Goal: Task Accomplishment & Management: Manage account settings

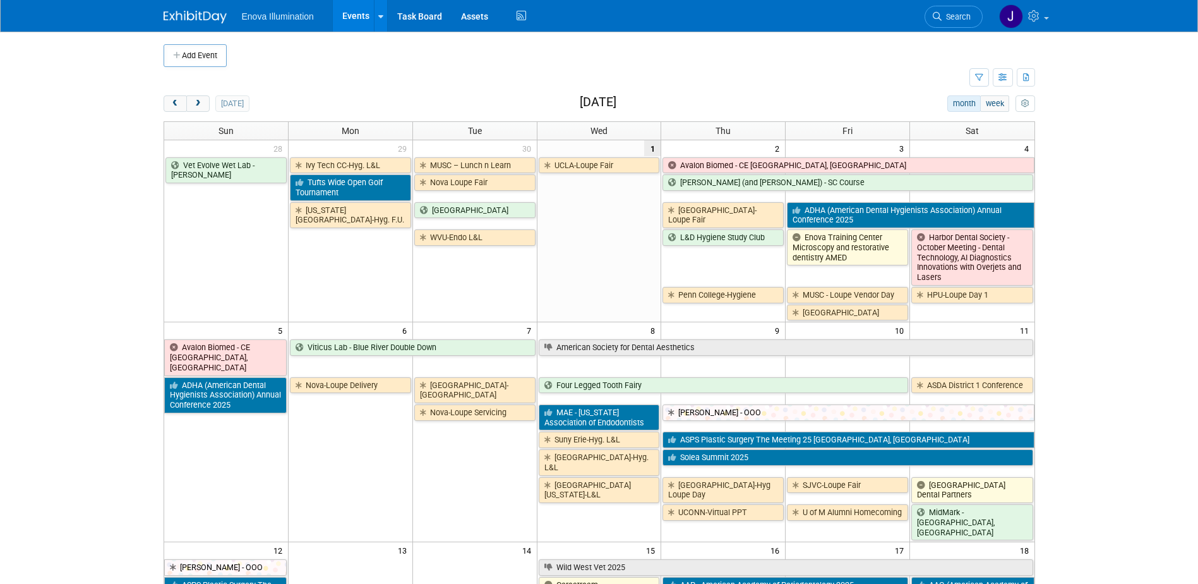
drag, startPoint x: 949, startPoint y: 20, endPoint x: 943, endPoint y: 25, distance: 8.6
click at [949, 20] on span "Search" at bounding box center [956, 16] width 29 height 9
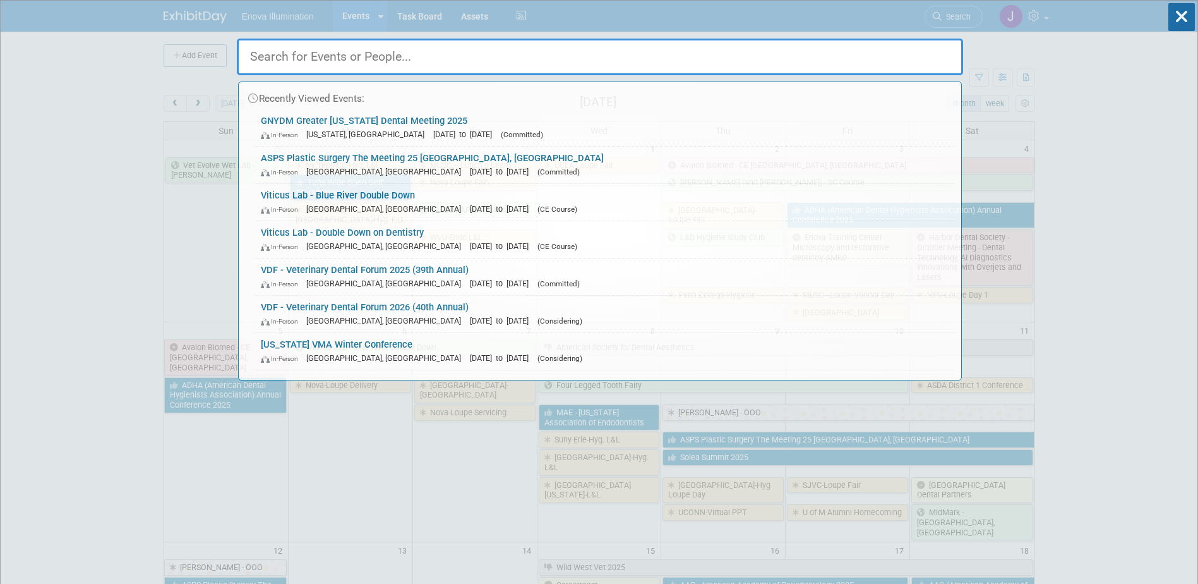
click at [884, 52] on input "text" at bounding box center [600, 57] width 726 height 37
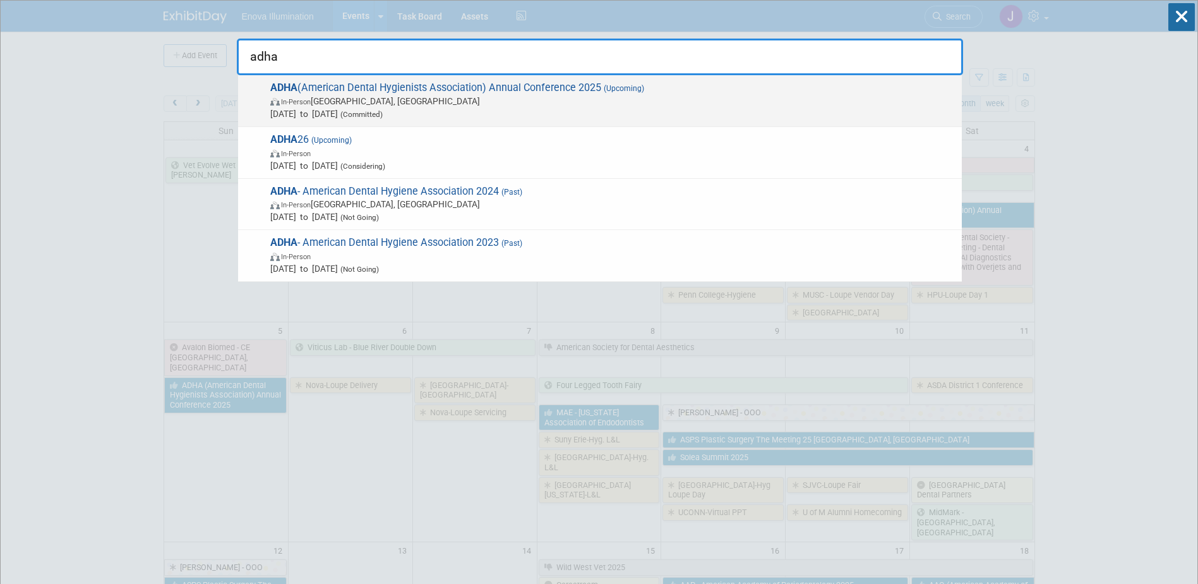
type input "adha"
click at [385, 104] on span "In-Person Long Beach, CA" at bounding box center [612, 101] width 685 height 13
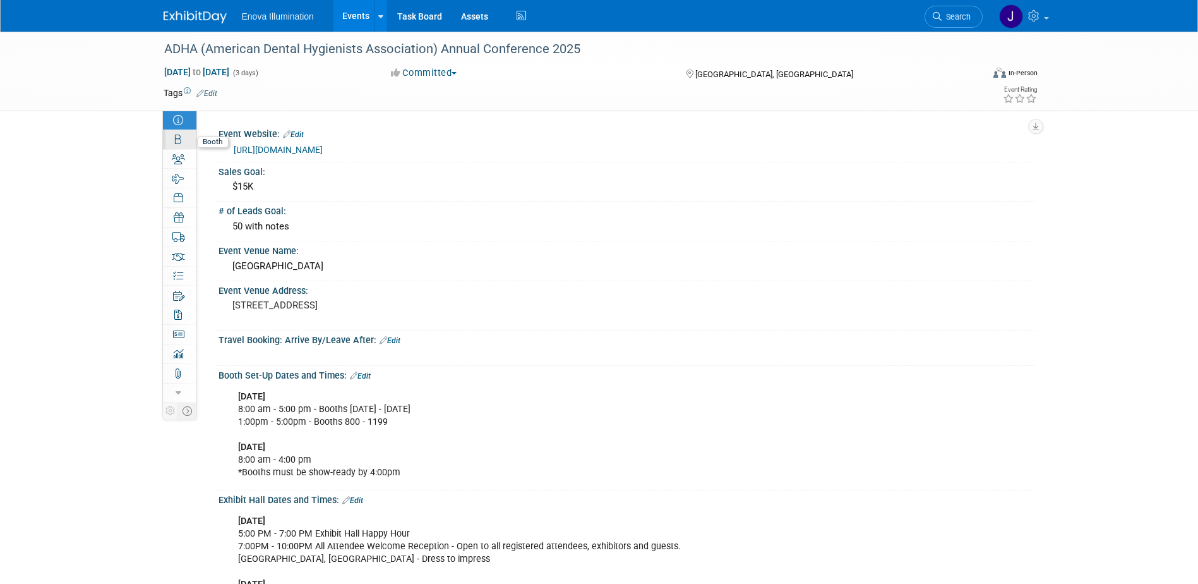
click at [186, 141] on link "Booth" at bounding box center [179, 139] width 33 height 19
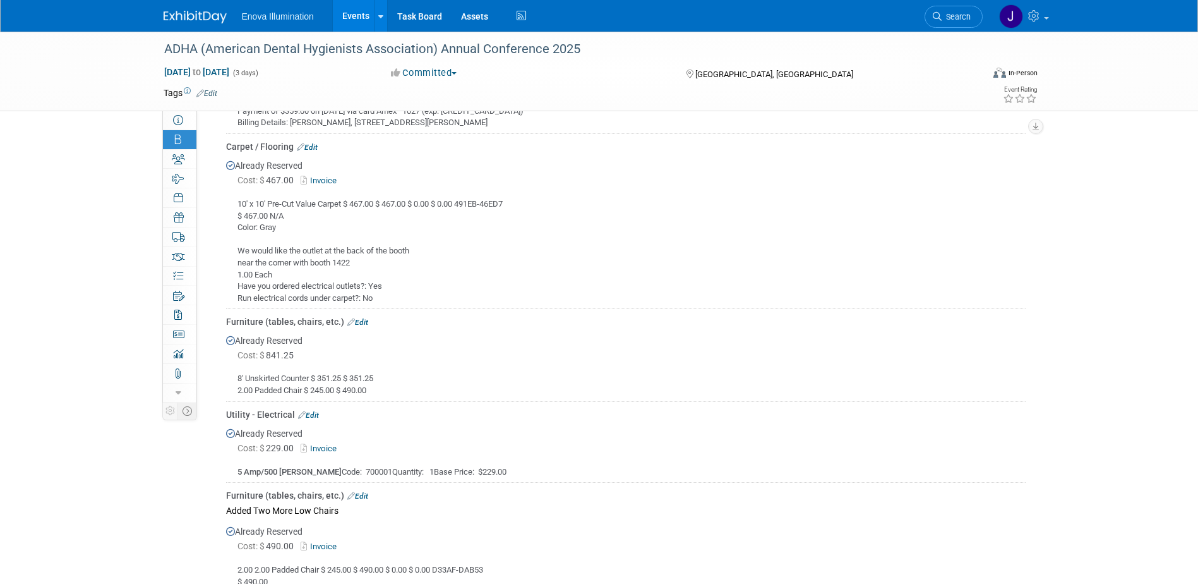
scroll to position [695, 0]
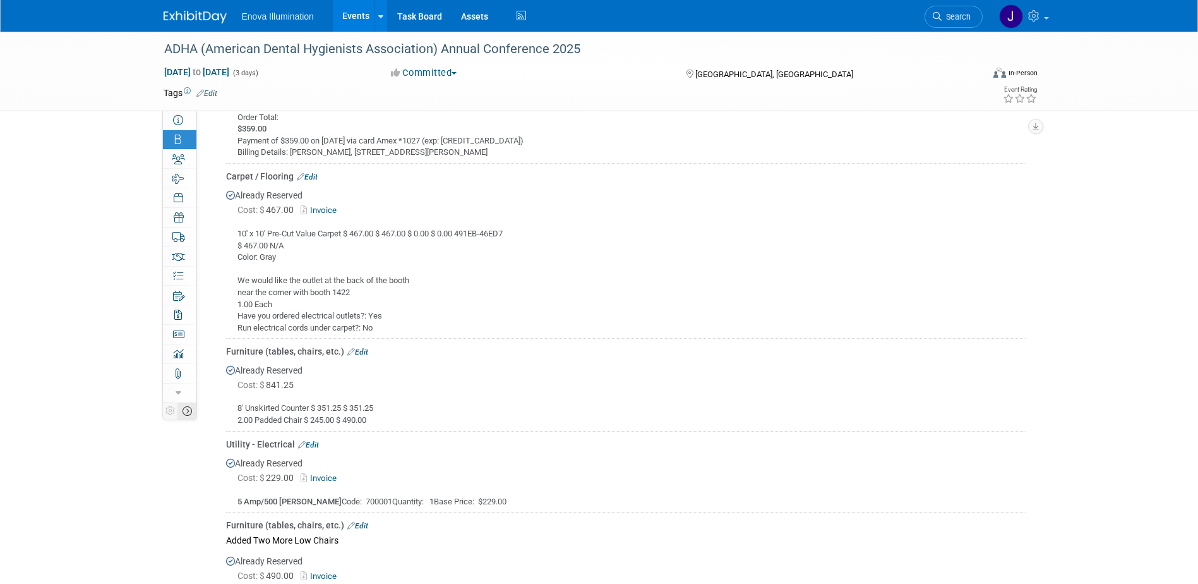
click at [186, 404] on td at bounding box center [187, 410] width 19 height 16
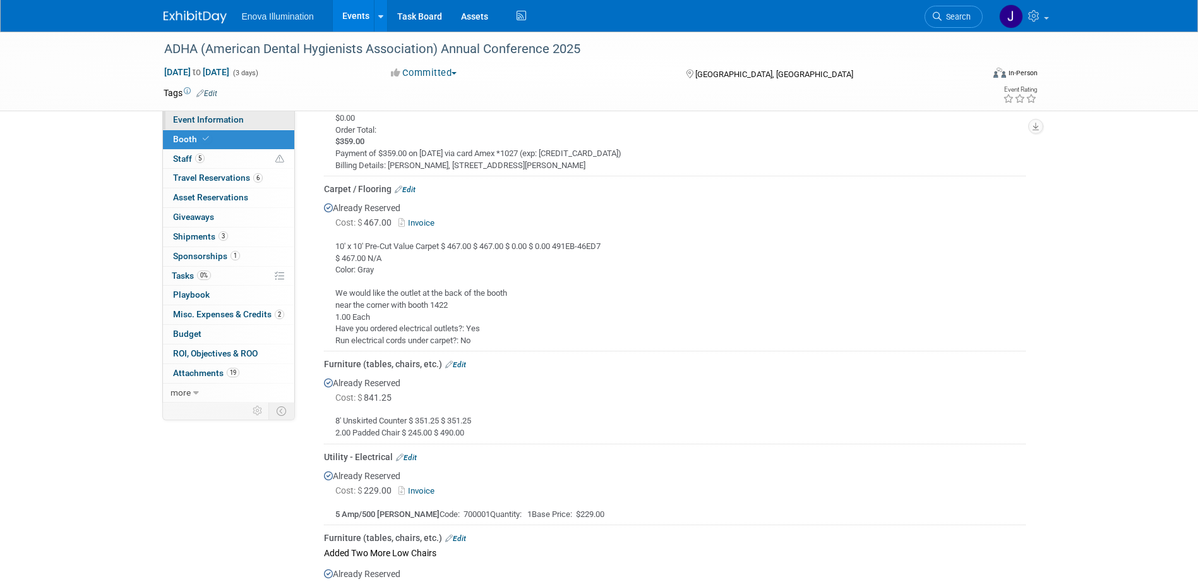
click at [220, 123] on span "Event Information" at bounding box center [208, 119] width 71 height 10
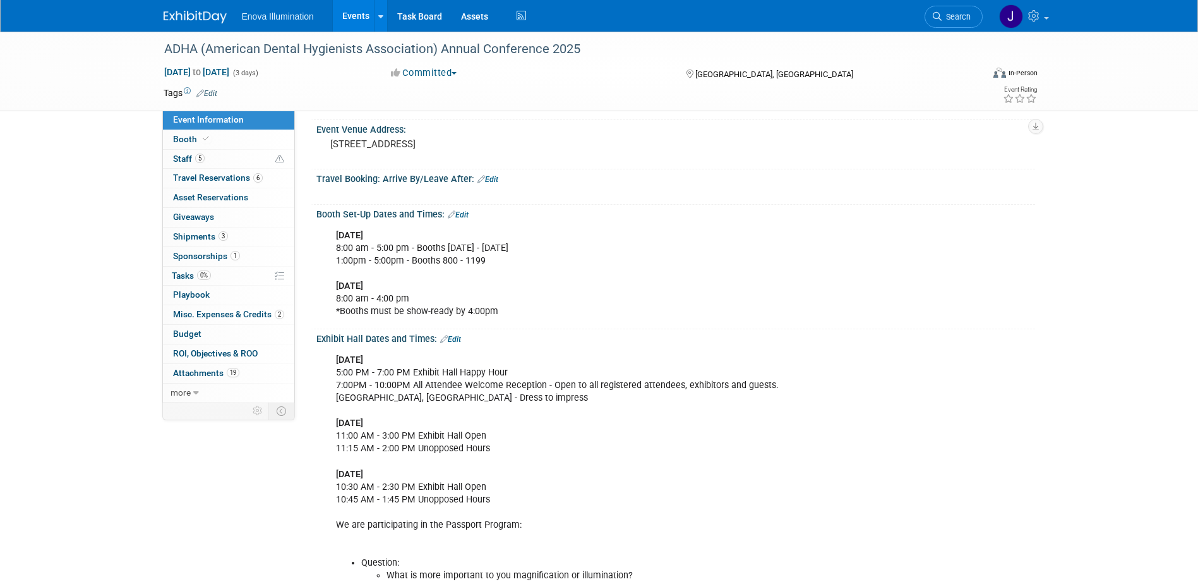
scroll to position [190, 0]
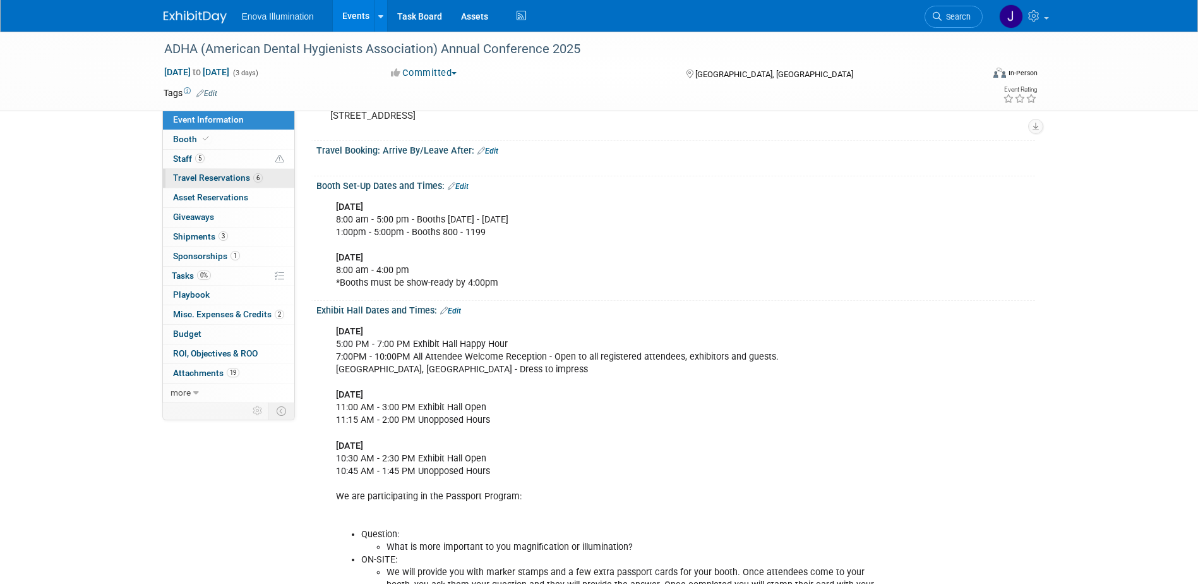
click at [174, 178] on span "Travel Reservations 6" at bounding box center [218, 177] width 90 height 10
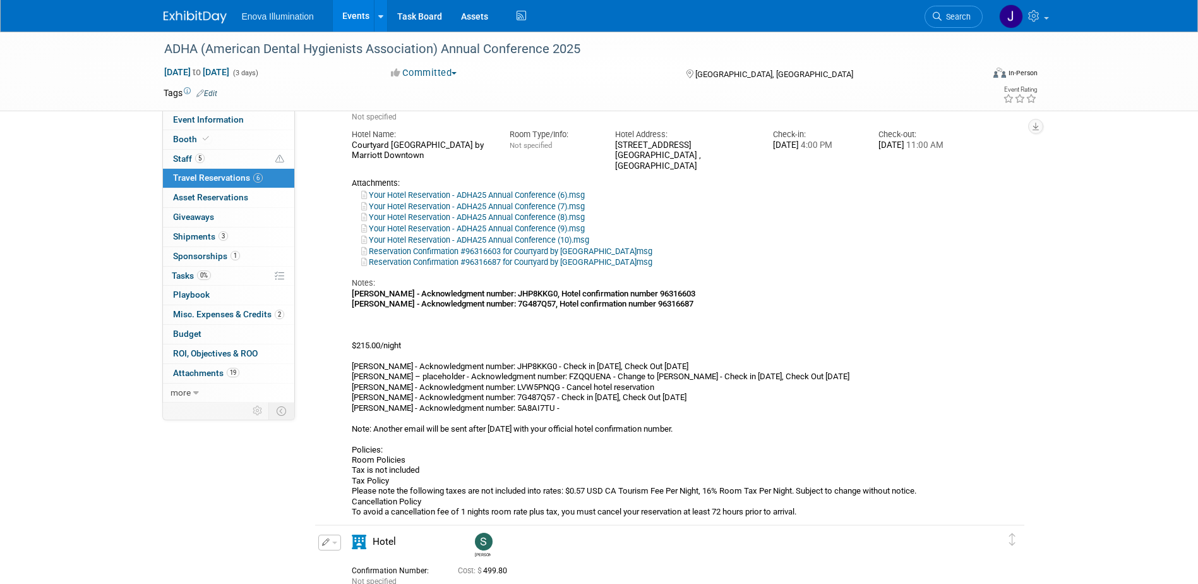
scroll to position [1390, 0]
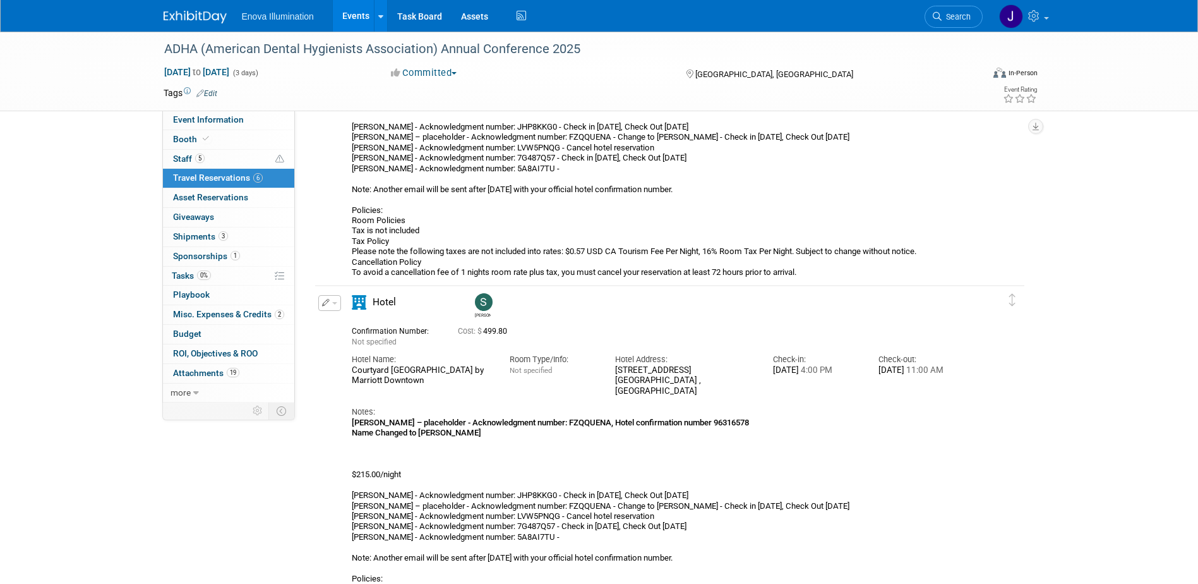
click at [362, 370] on div "Courtyard Long Beach by Marriott Downtown" at bounding box center [421, 375] width 139 height 21
drag, startPoint x: 353, startPoint y: 368, endPoint x: 759, endPoint y: 390, distance: 407.4
click at [759, 390] on div "Hotel Name: Courtyard Long Beach by Marriott Downtown Room Type/Info: Not speci…" at bounding box center [658, 371] width 633 height 49
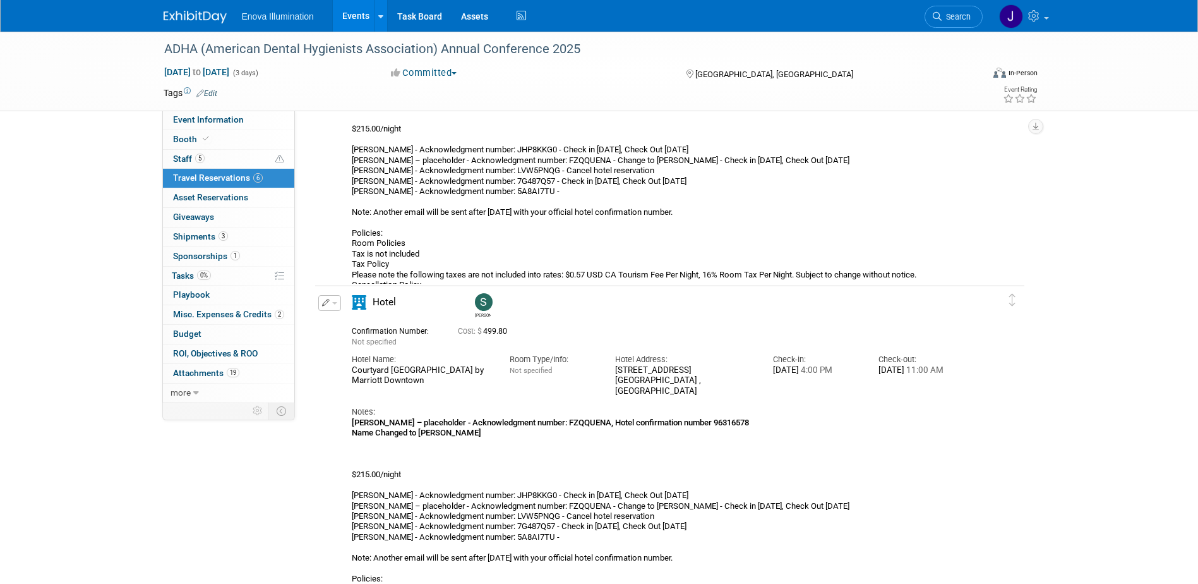
drag, startPoint x: 759, startPoint y: 390, endPoint x: 673, endPoint y: 382, distance: 86.9
copy div "Courtyard Long Beach by Marriott Downtown Room Type/Info: Not specified Hotel A…"
click at [594, 312] on div "Scott" at bounding box center [706, 304] width 474 height 28
click at [209, 118] on span "Event Information" at bounding box center [208, 119] width 71 height 10
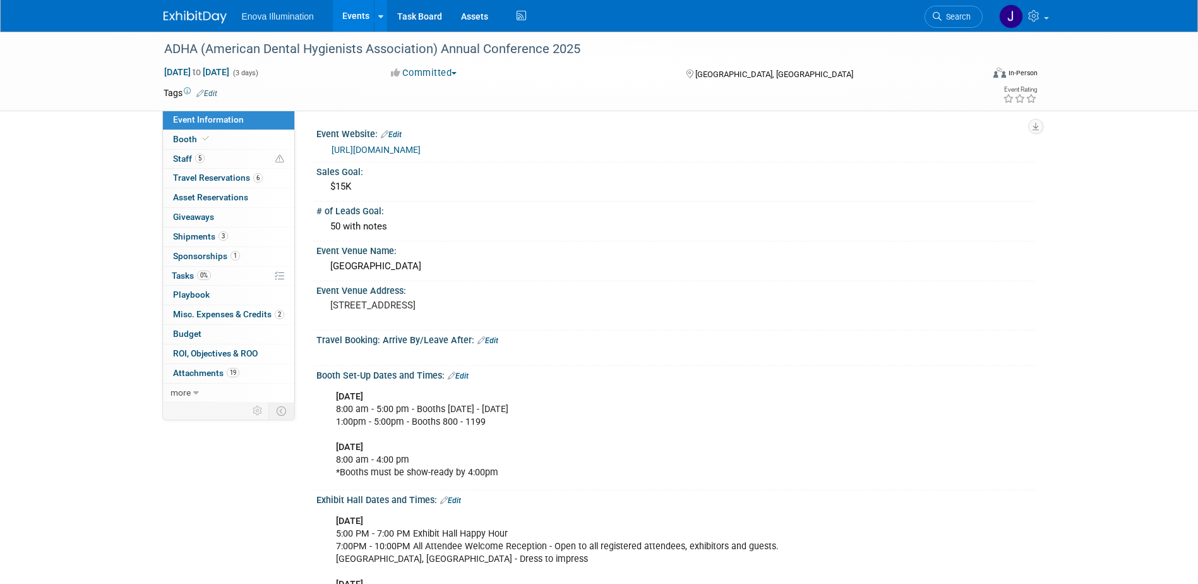
drag, startPoint x: 967, startPoint y: 18, endPoint x: 960, endPoint y: 21, distance: 7.6
click at [967, 18] on span "Search" at bounding box center [956, 16] width 29 height 9
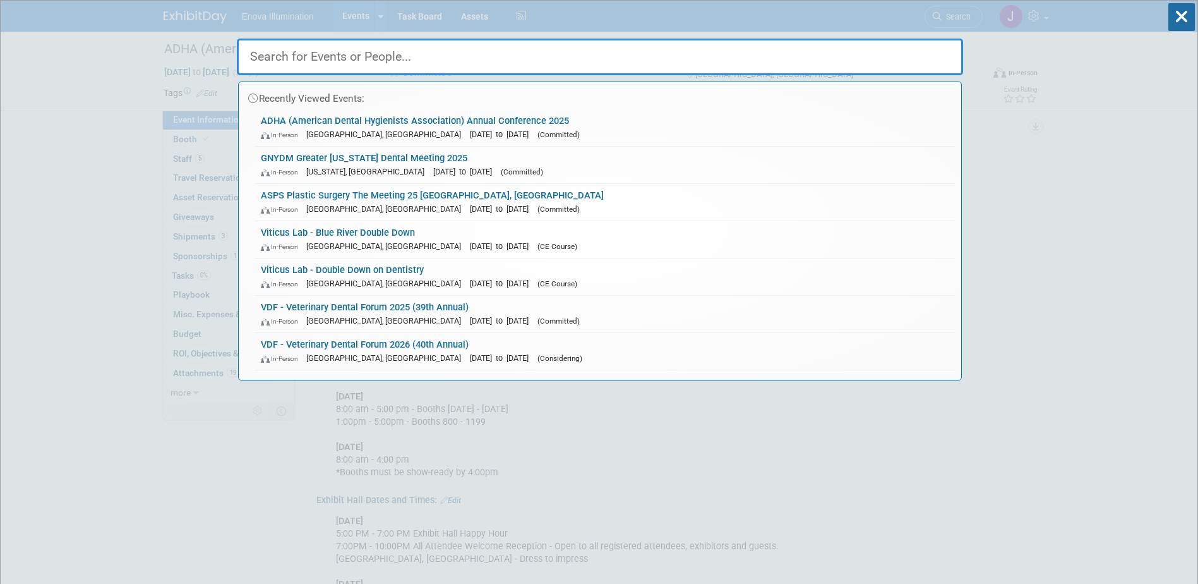
click at [845, 51] on input "text" at bounding box center [600, 57] width 726 height 37
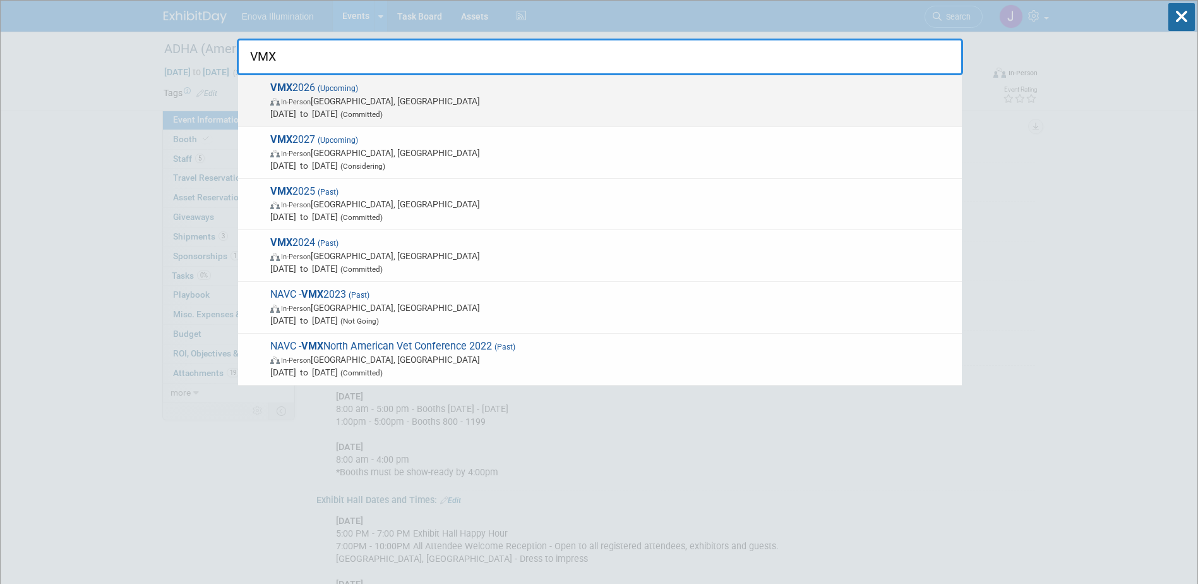
type input "VMX"
click at [339, 98] on span "In-Person Orlando, FL" at bounding box center [612, 101] width 685 height 13
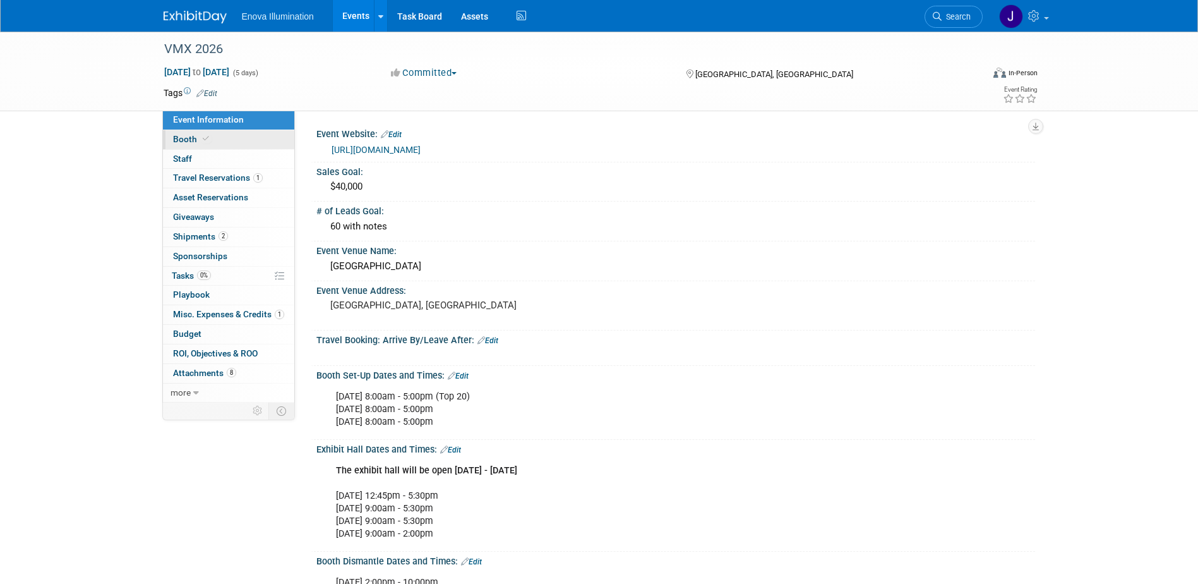
click at [275, 132] on link "Booth" at bounding box center [228, 139] width 131 height 19
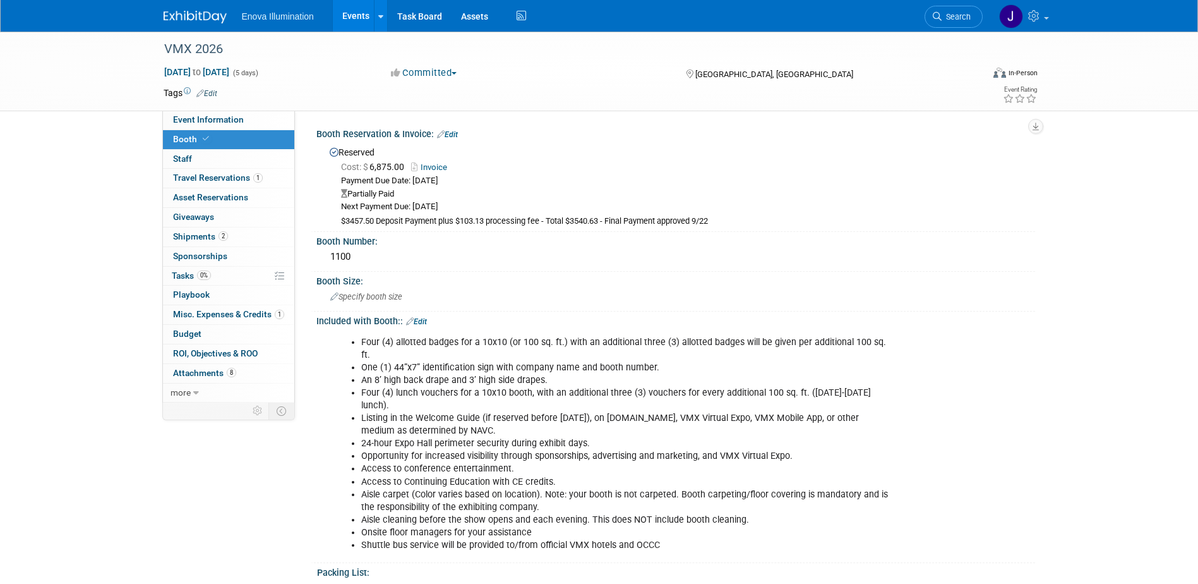
click at [428, 168] on link "Invoice" at bounding box center [432, 166] width 42 height 9
click at [454, 132] on link "Edit" at bounding box center [447, 134] width 21 height 9
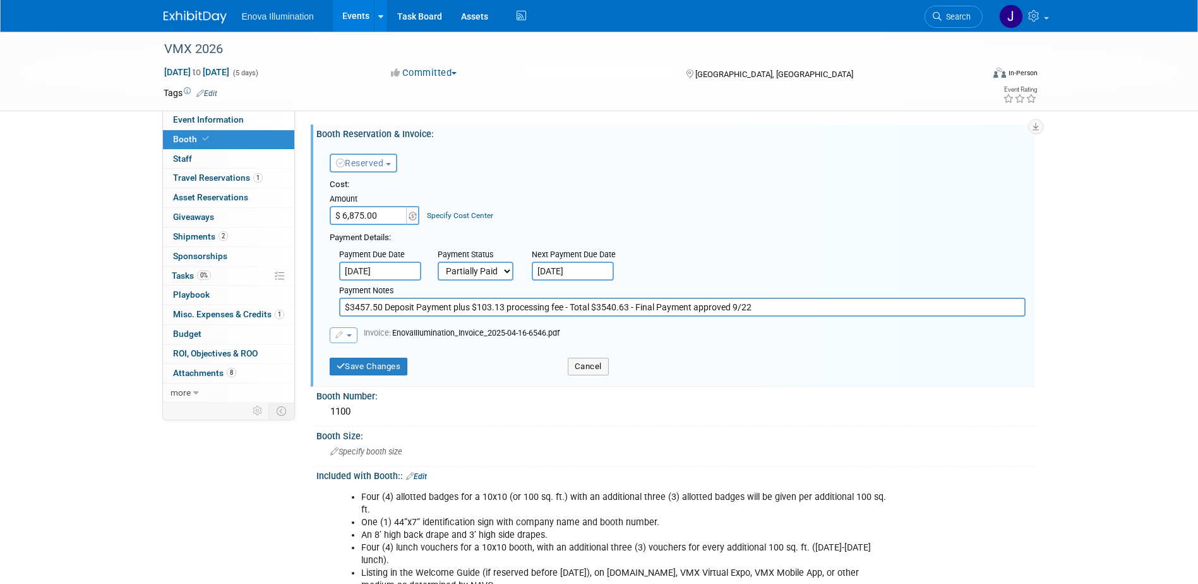
click at [450, 270] on select "Not Paid Yet Partially Paid Paid in Full" at bounding box center [476, 271] width 76 height 19
select select "1"
click at [438, 262] on select "Not Paid Yet Partially Paid Paid in Full" at bounding box center [476, 271] width 76 height 19
click at [404, 272] on input "[DATE]" at bounding box center [380, 271] width 82 height 19
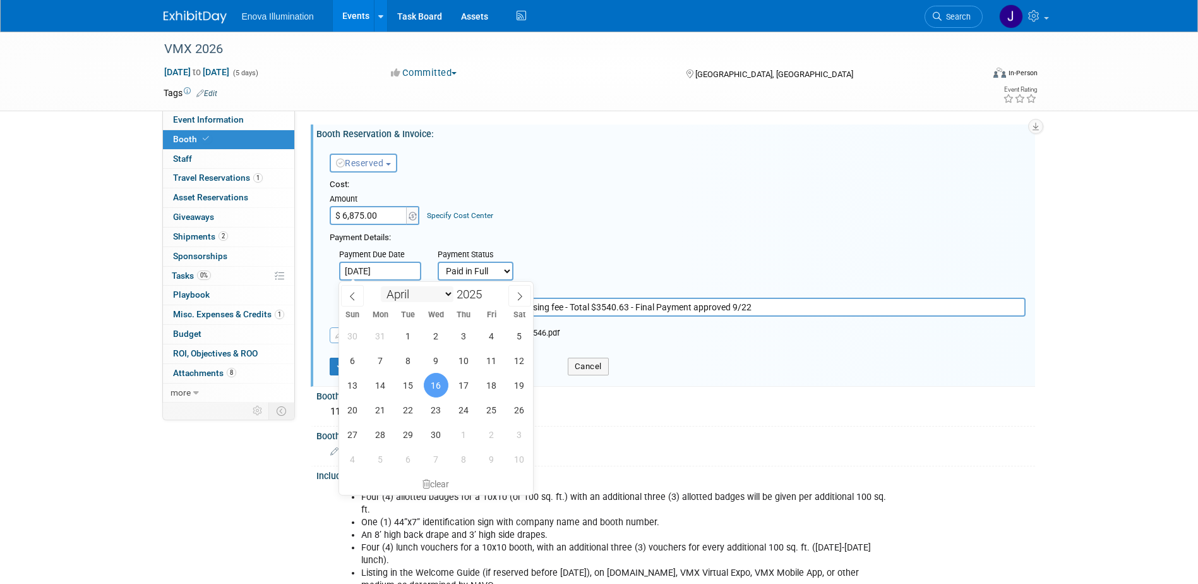
click at [405, 293] on select "January February March April May June July August September October November De…" at bounding box center [417, 294] width 73 height 16
select select "9"
click at [381, 286] on select "January February March April May June July August September October November De…" at bounding box center [417, 294] width 73 height 16
click at [435, 335] on span "1" at bounding box center [436, 335] width 25 height 25
type input "Oct 1, 2025"
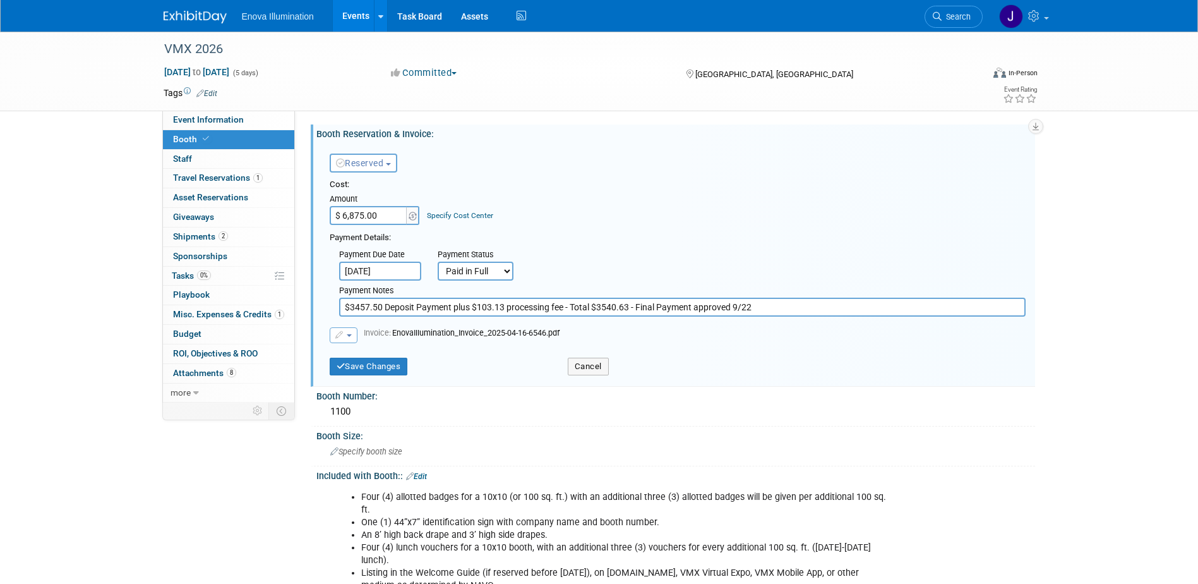
click at [765, 307] on input "$3457.50 Deposit Payment plus $103.13 processing fee - Total $3540.63 - Final P…" at bounding box center [682, 307] width 687 height 19
type input "$3457.50 Deposit Payment plus $103.13 processing fee - Total $3540.63 - Final P…"
click at [357, 375] on button "Save Changes" at bounding box center [369, 367] width 78 height 18
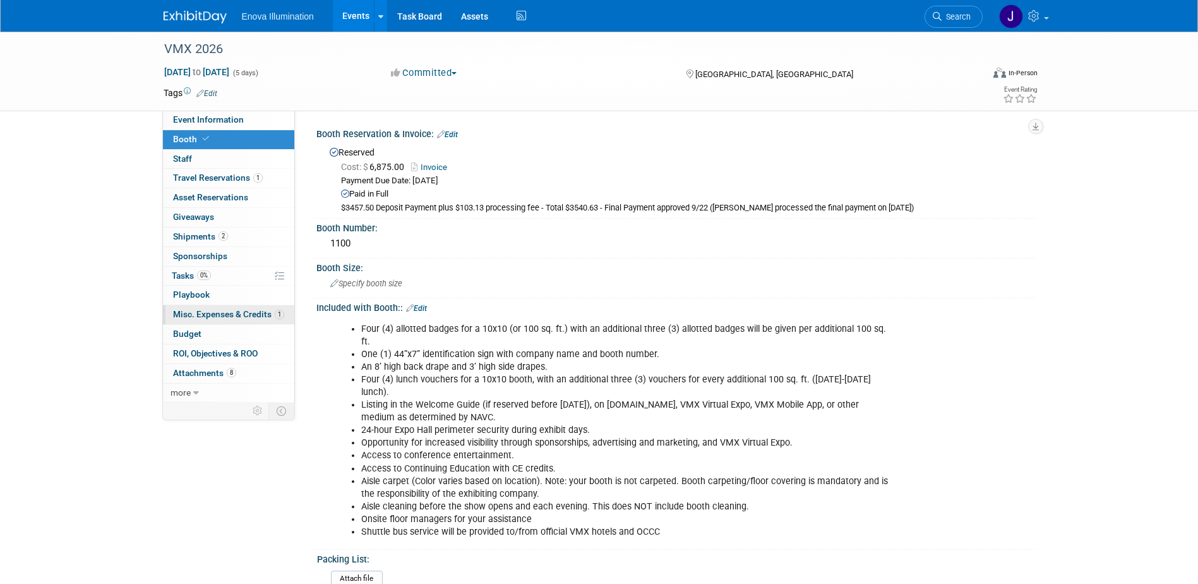
click at [188, 315] on span "Misc. Expenses & Credits 1" at bounding box center [228, 314] width 111 height 10
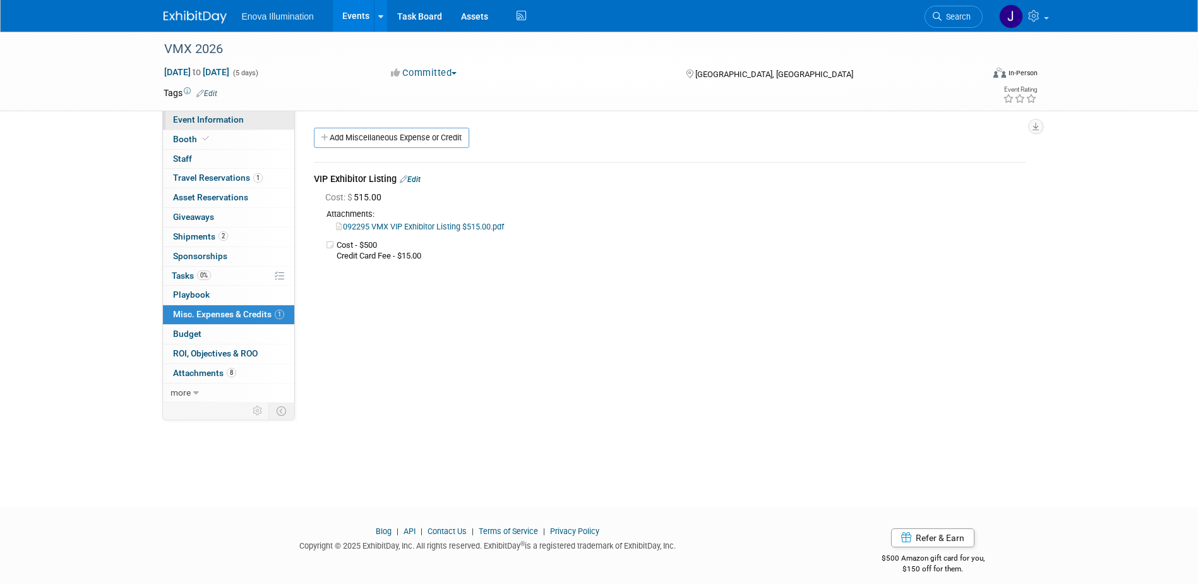
click at [222, 122] on span "Event Information" at bounding box center [208, 119] width 71 height 10
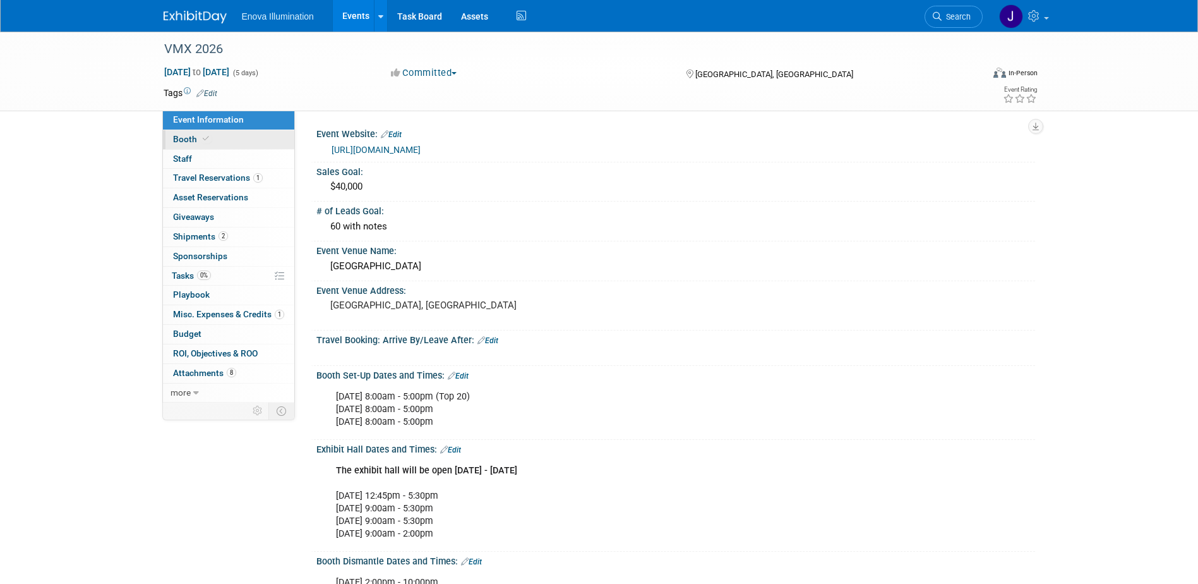
click at [221, 136] on link "Booth" at bounding box center [228, 139] width 131 height 19
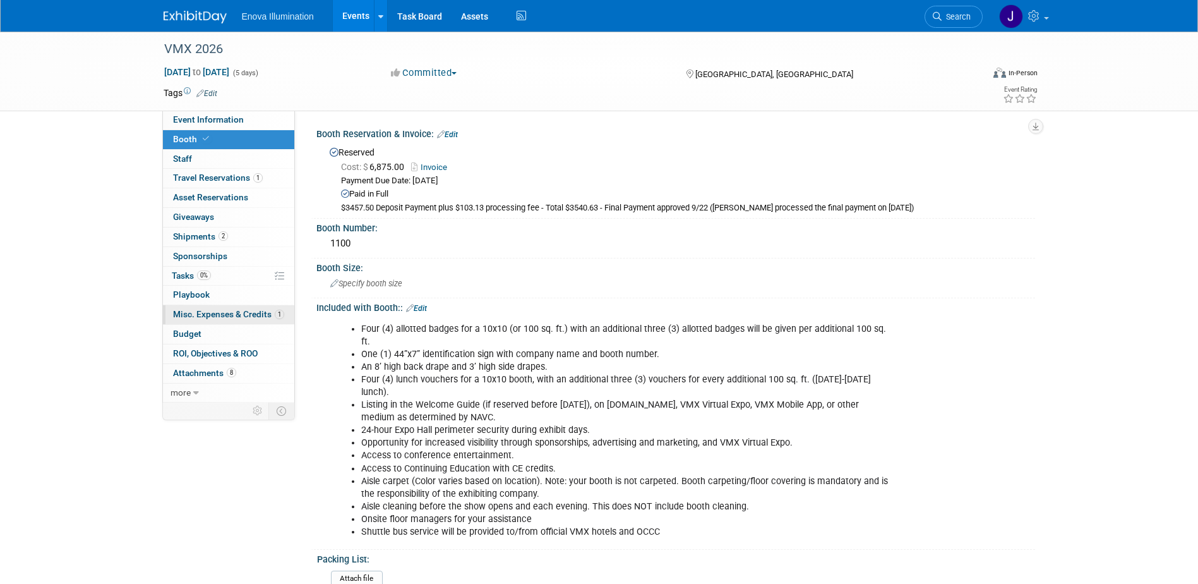
click at [187, 324] on link "1 Misc. Expenses & Credits 1" at bounding box center [228, 314] width 131 height 19
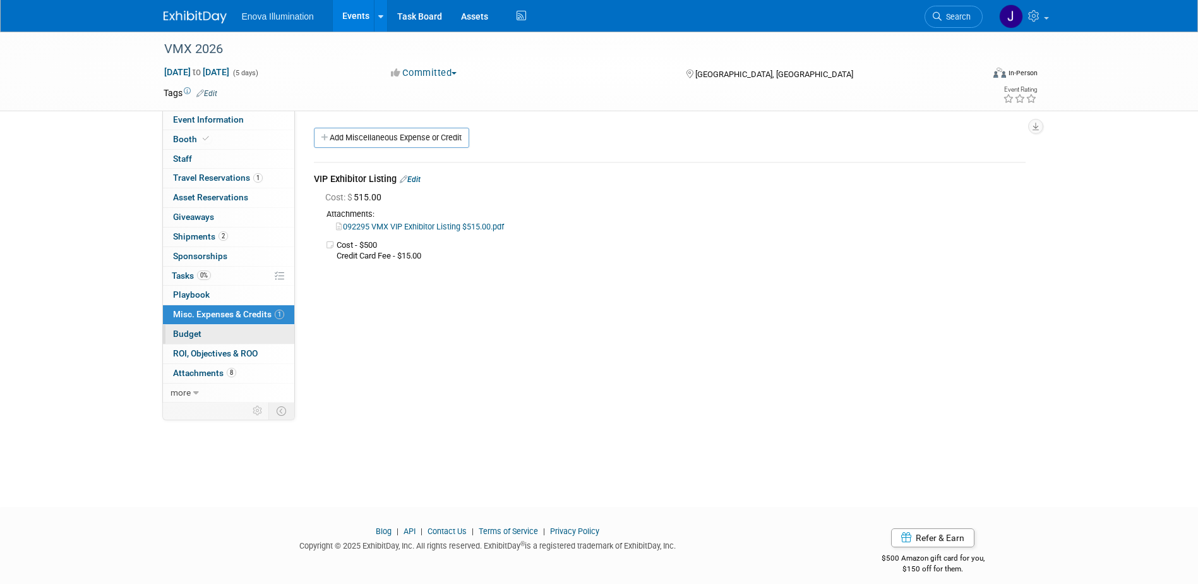
click at [187, 330] on span "Budget" at bounding box center [187, 334] width 28 height 10
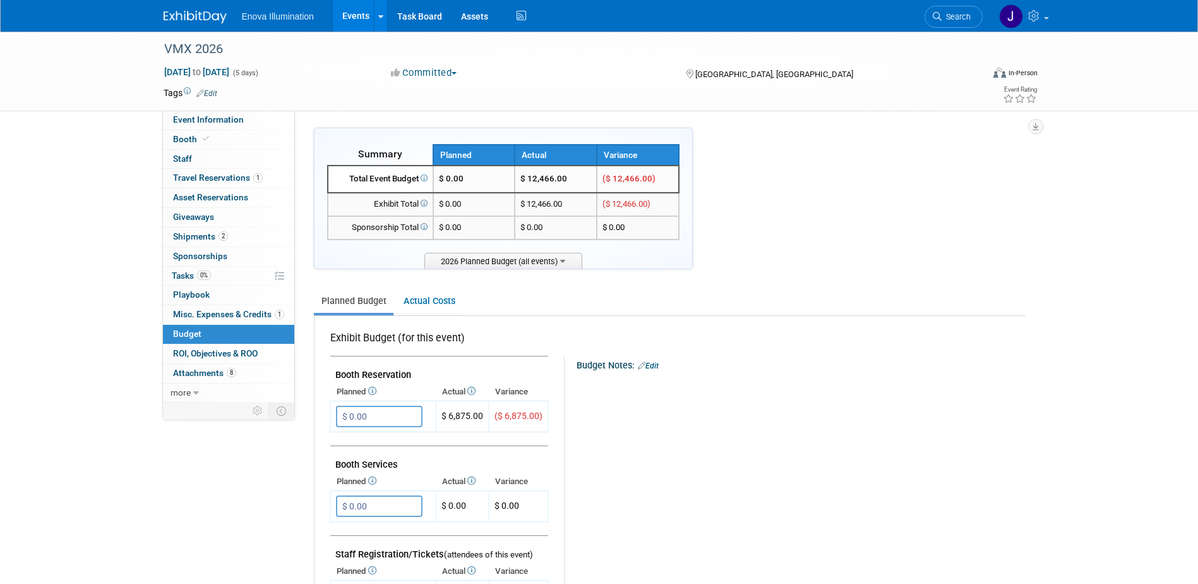
click at [192, 308] on link "1 Misc. Expenses & Credits 1" at bounding box center [228, 314] width 131 height 19
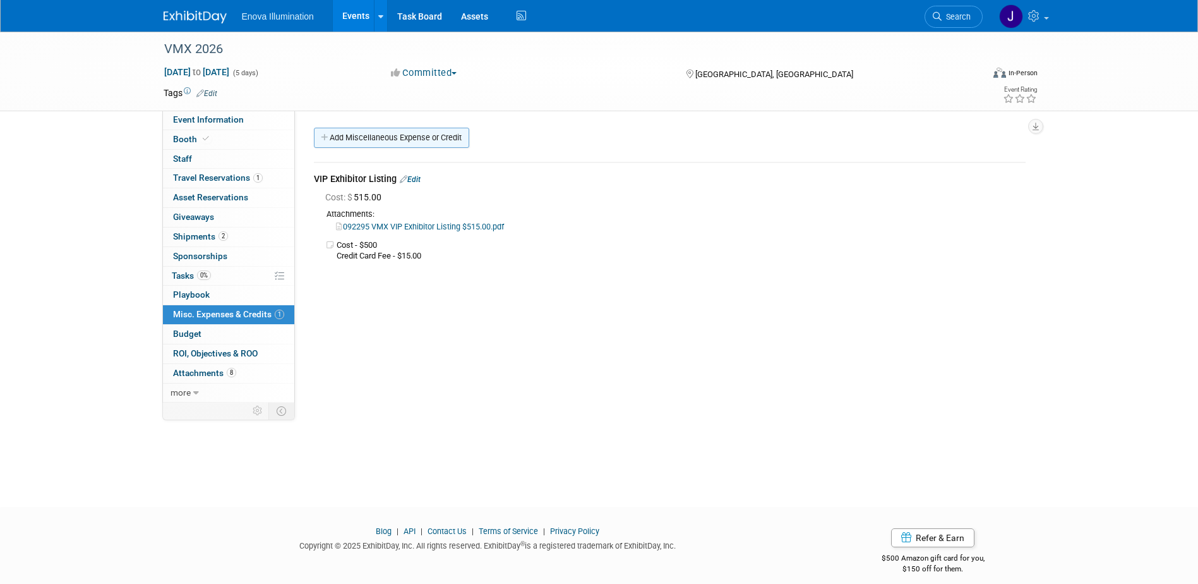
click at [382, 142] on link "Add Miscellaneous Expense or Credit" at bounding box center [391, 138] width 155 height 20
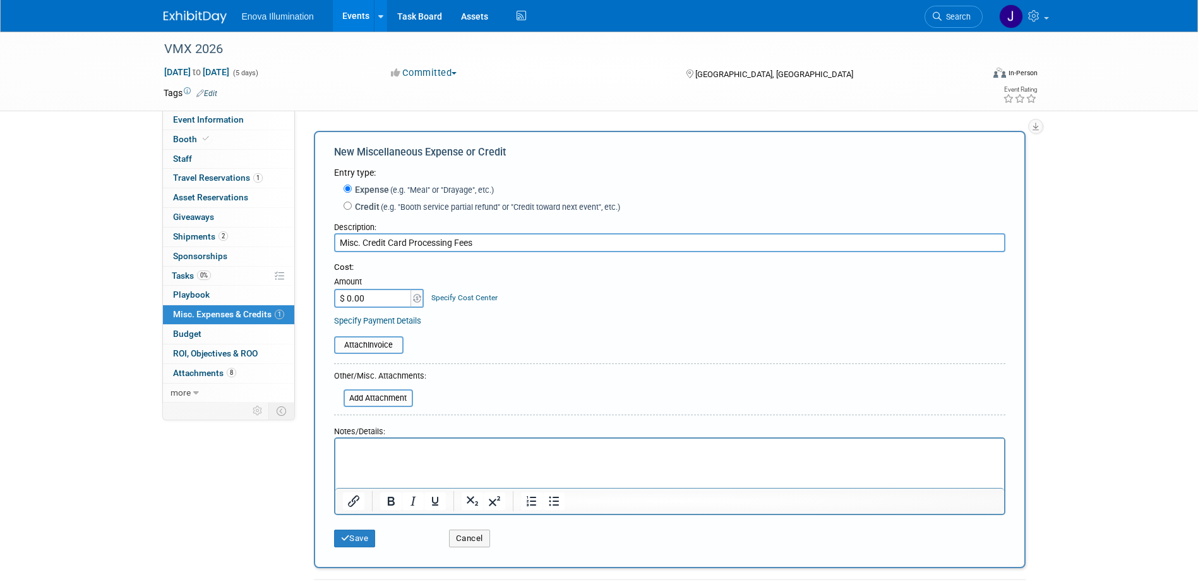
type input "Misc. Credit Card Processing Fees"
click at [398, 294] on input "$ 0.00" at bounding box center [373, 298] width 79 height 19
type input "$ 206.26"
click at [344, 541] on icon "submit" at bounding box center [345, 538] width 9 height 8
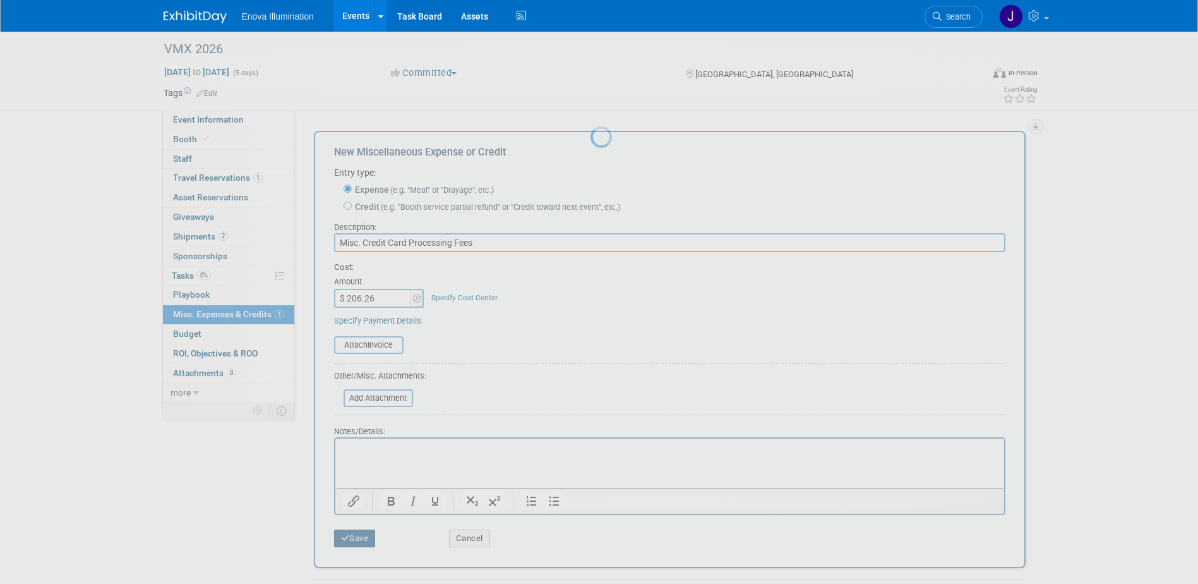
scroll to position [11, 0]
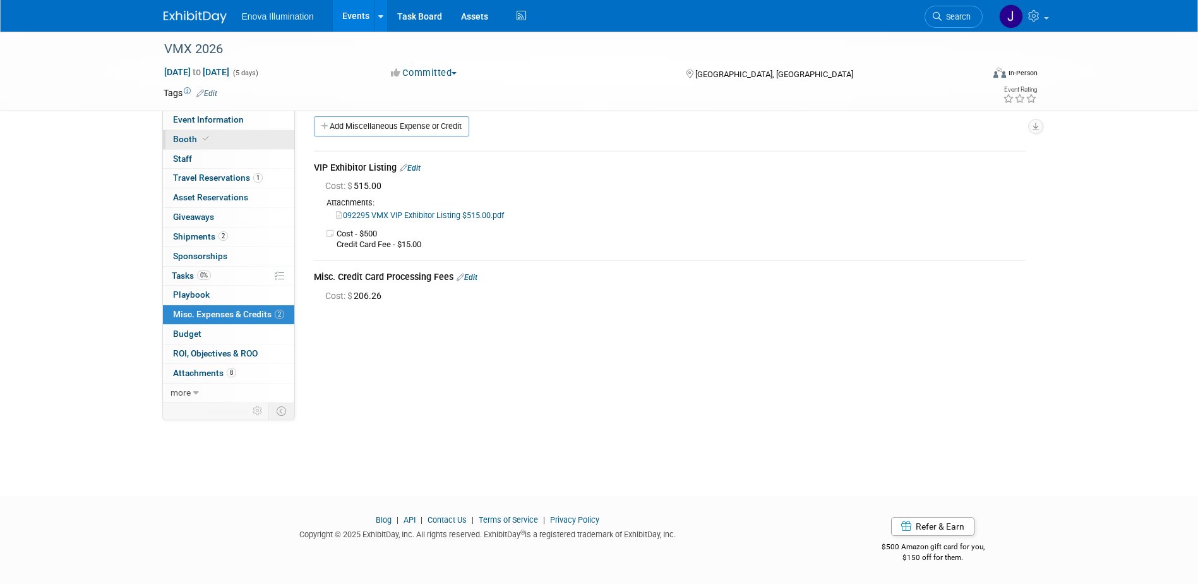
click at [231, 131] on link "Booth" at bounding box center [228, 139] width 131 height 19
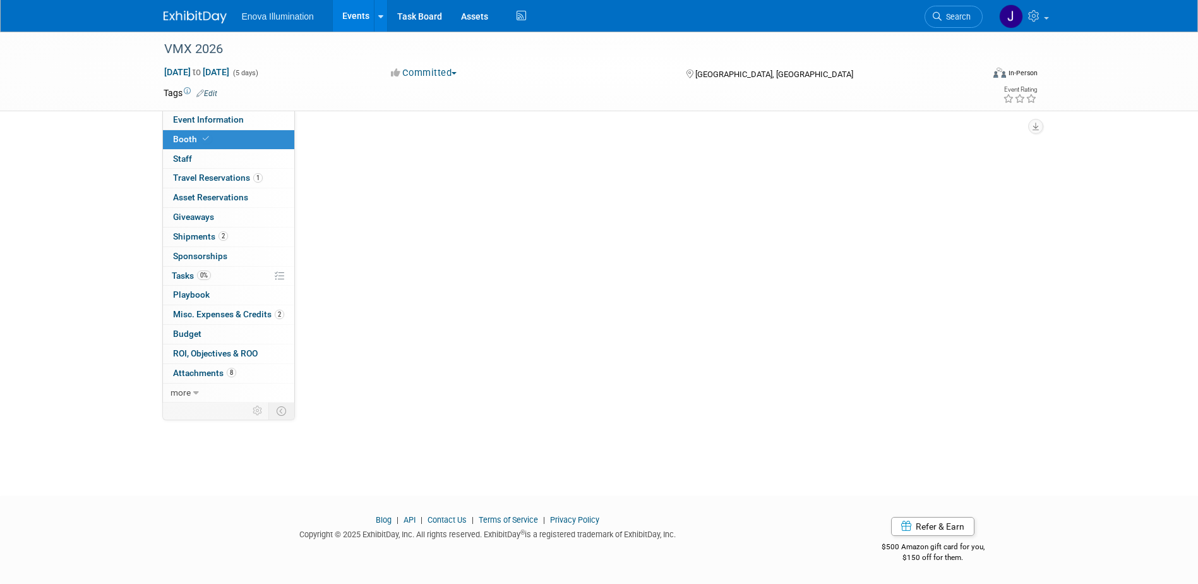
scroll to position [0, 0]
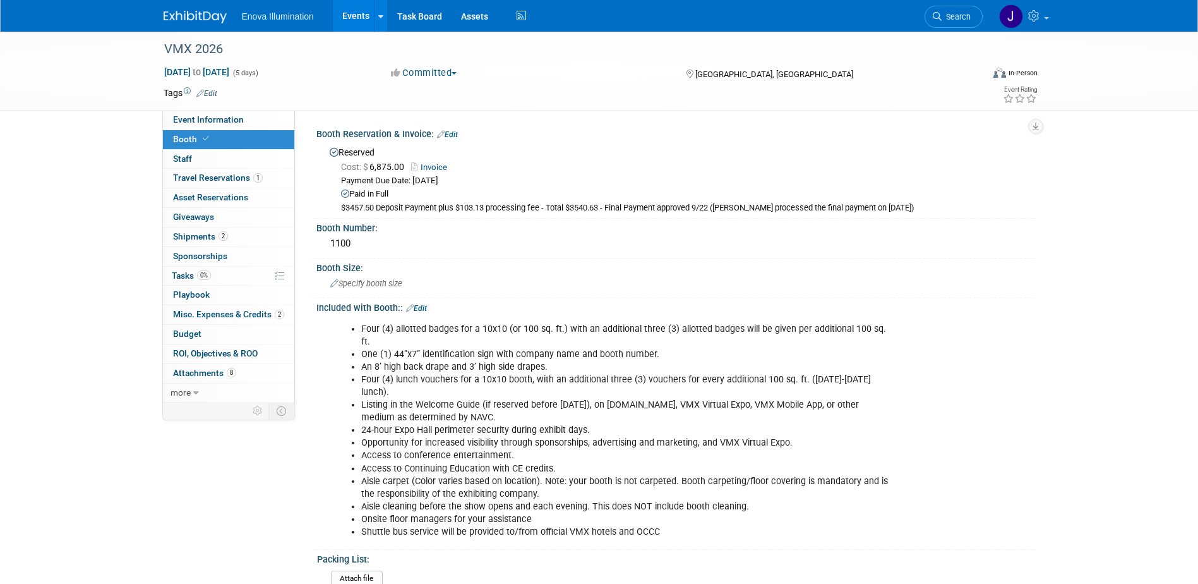
click at [455, 134] on link "Edit" at bounding box center [447, 134] width 21 height 9
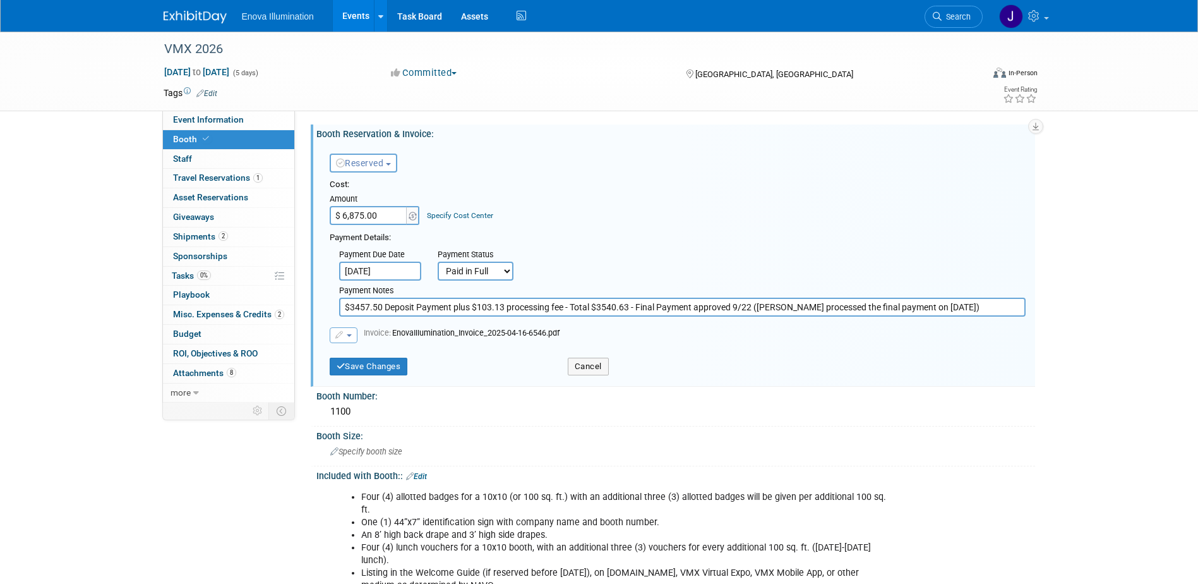
click at [334, 330] on button "button" at bounding box center [344, 335] width 28 height 16
click at [361, 357] on link "Replace with a new file" at bounding box center [393, 355] width 126 height 18
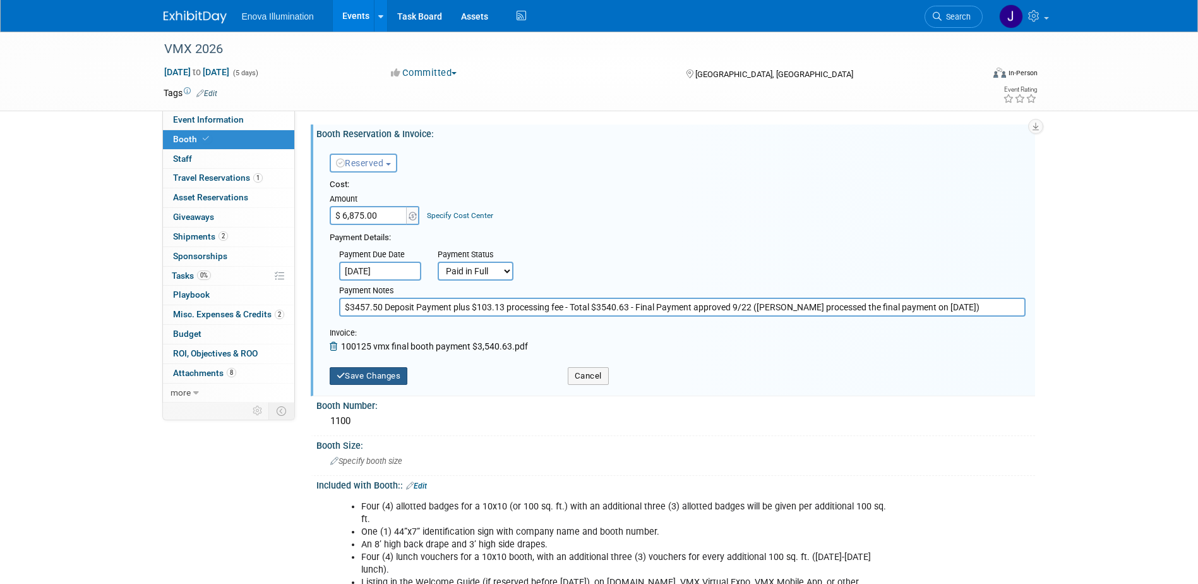
click at [373, 371] on button "Save Changes" at bounding box center [369, 376] width 78 height 18
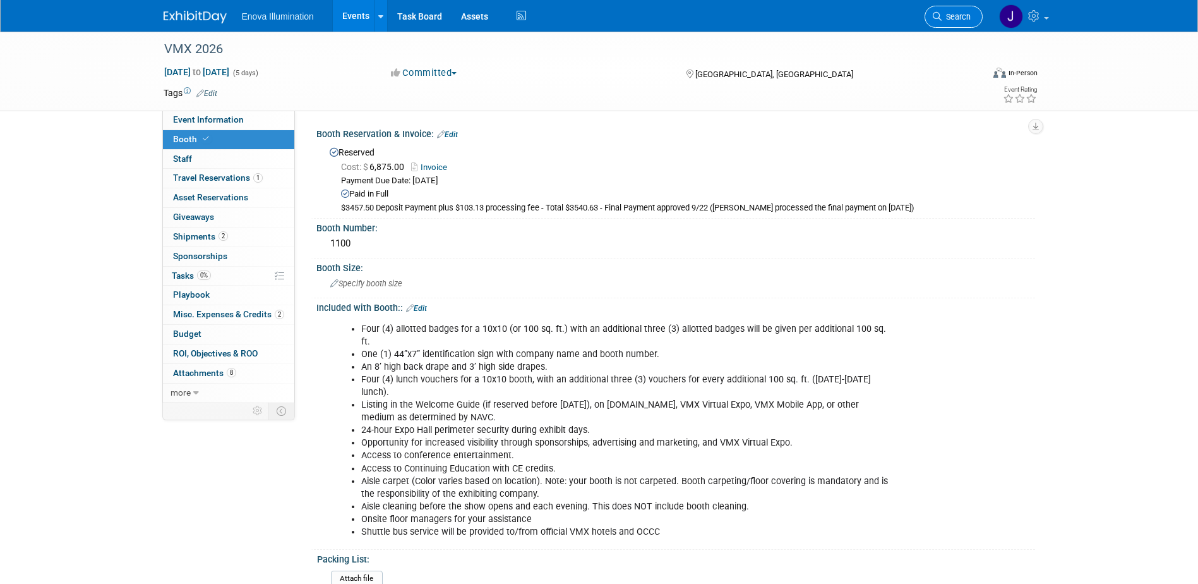
click at [935, 16] on icon at bounding box center [937, 16] width 9 height 9
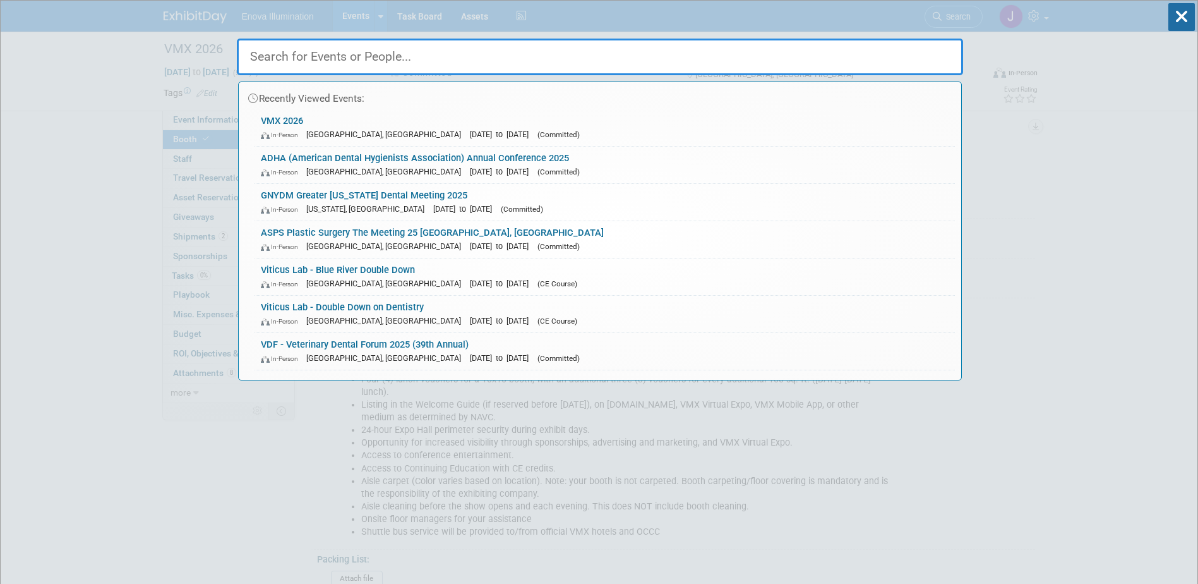
click at [808, 60] on input "text" at bounding box center [600, 57] width 726 height 37
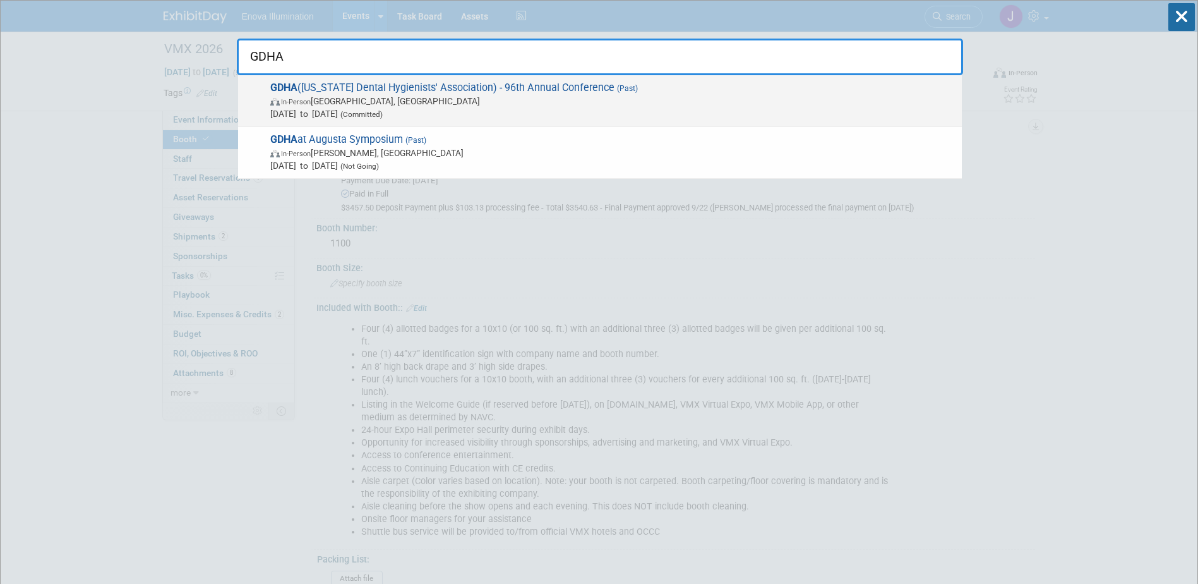
type input "GDHA"
click at [415, 97] on span "In-Person Atlanta, GA" at bounding box center [612, 101] width 685 height 13
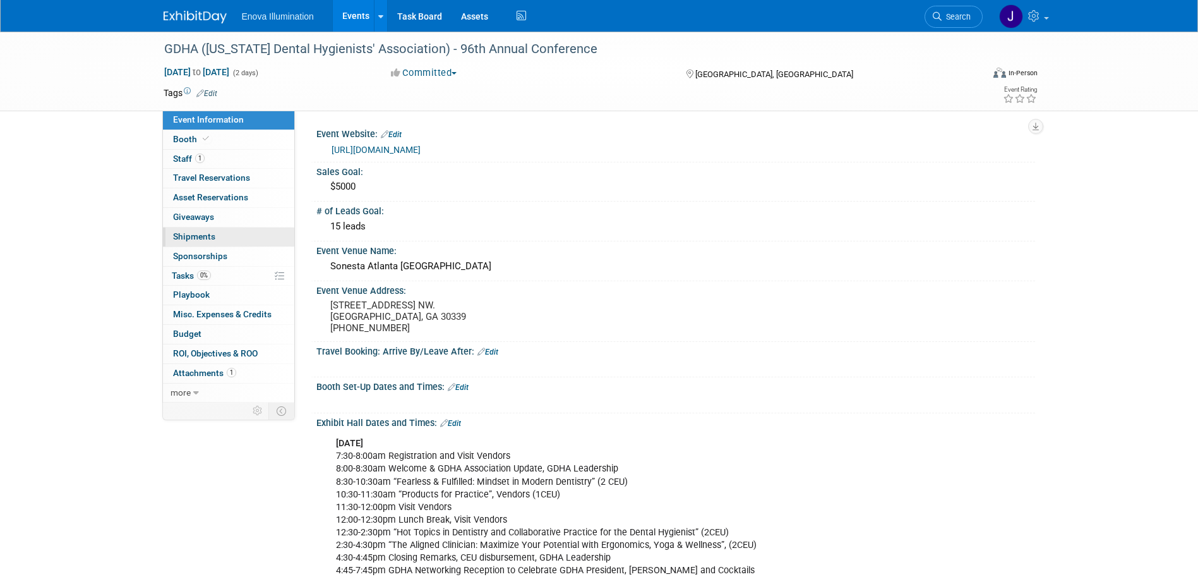
click at [191, 241] on span "Shipments 0" at bounding box center [194, 236] width 42 height 10
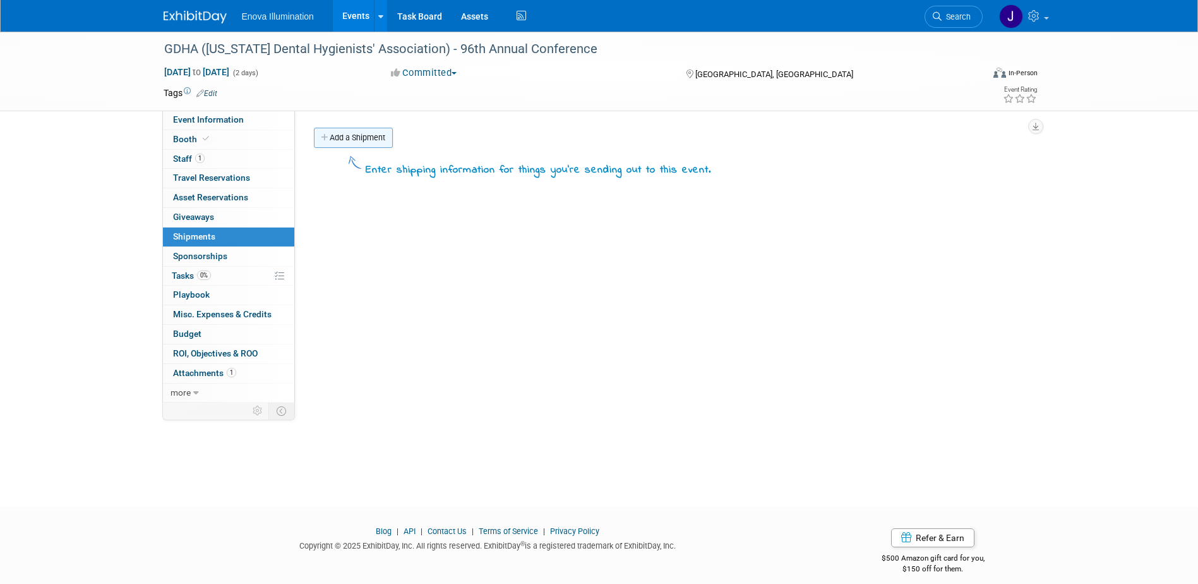
click at [377, 143] on link "Add a Shipment" at bounding box center [353, 138] width 79 height 20
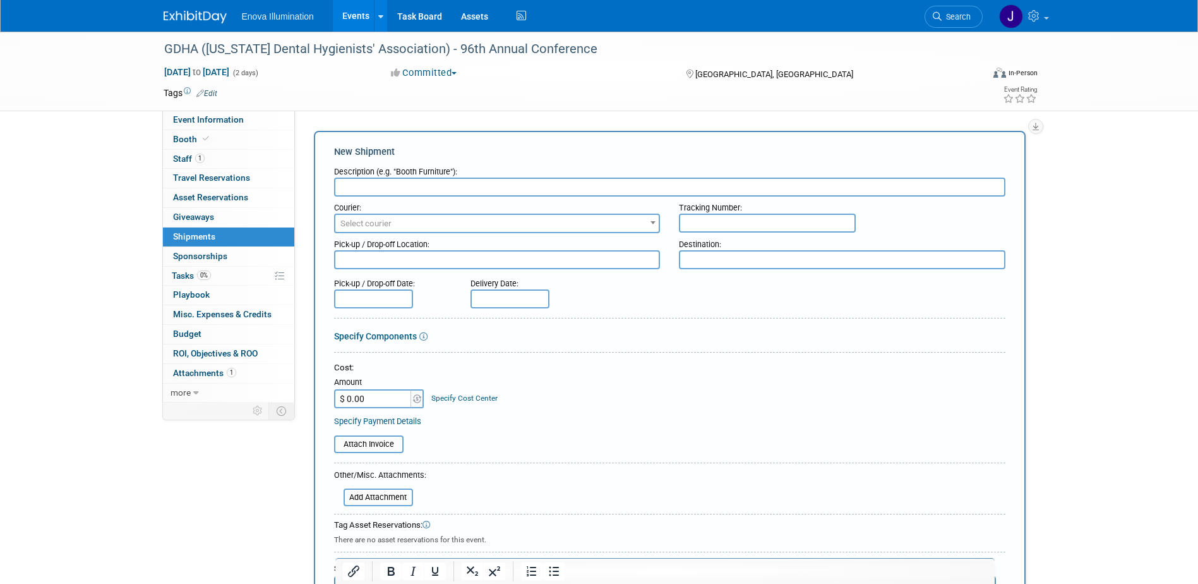
click at [382, 188] on input "text" at bounding box center [670, 187] width 672 height 19
type input "UPS Shipment back to Enova"
click at [394, 404] on input "$ 0.00" at bounding box center [373, 398] width 79 height 19
type input "$ 16.54"
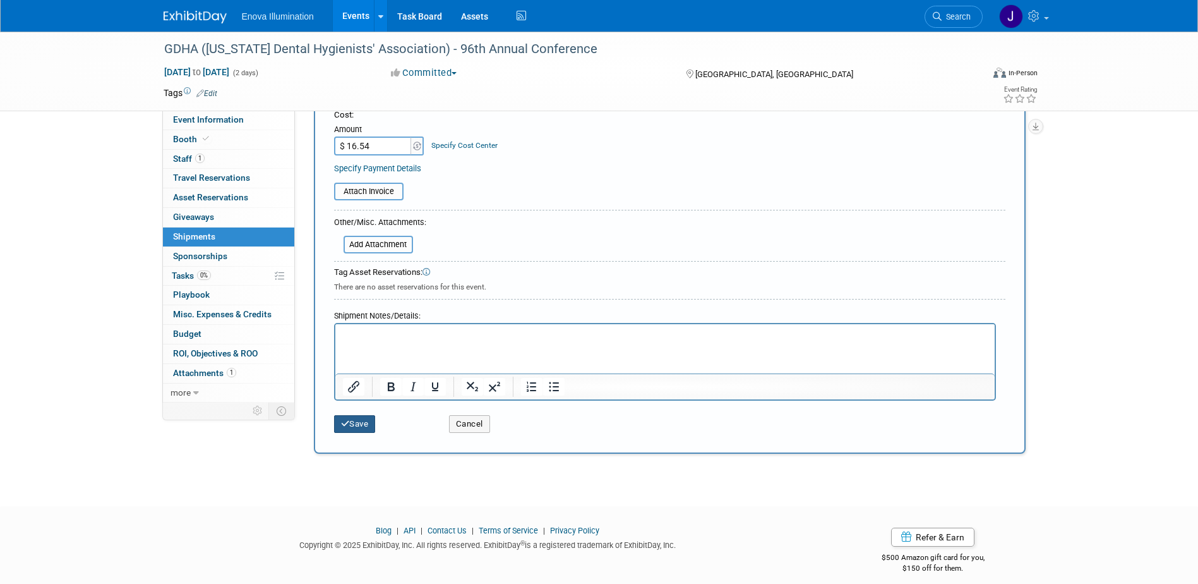
click at [370, 425] on button "Save" at bounding box center [355, 424] width 42 height 18
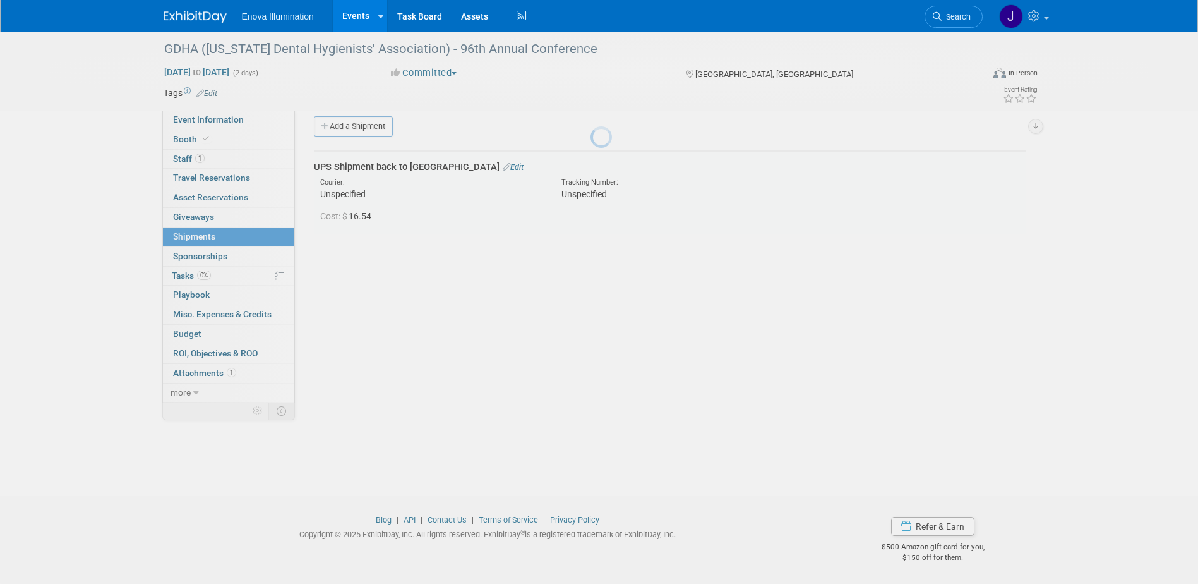
scroll to position [11, 0]
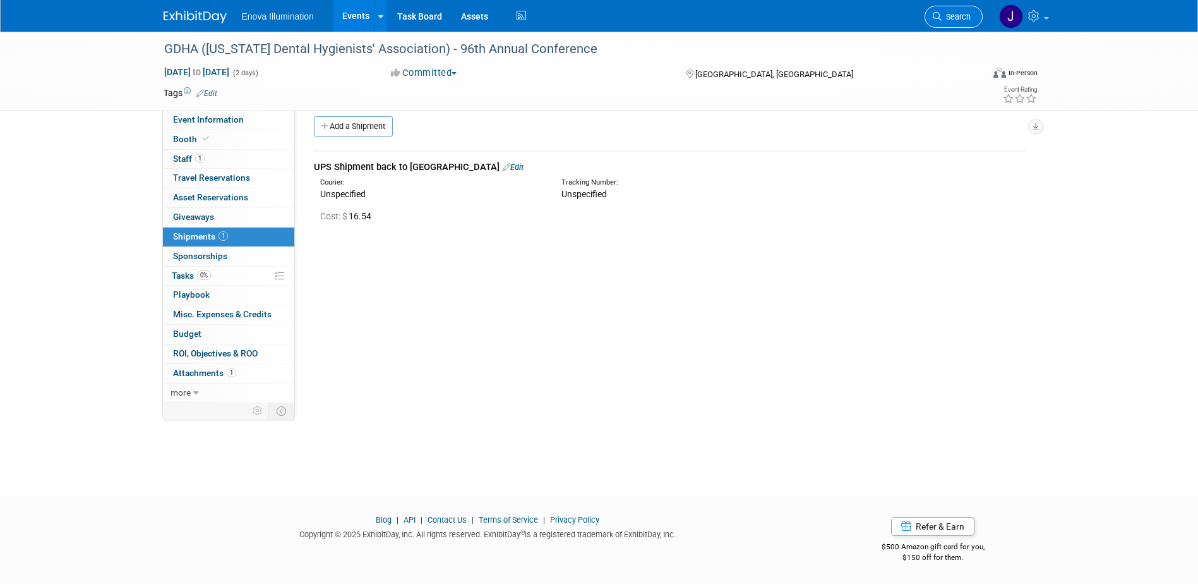
click at [977, 19] on link "Search" at bounding box center [954, 17] width 58 height 22
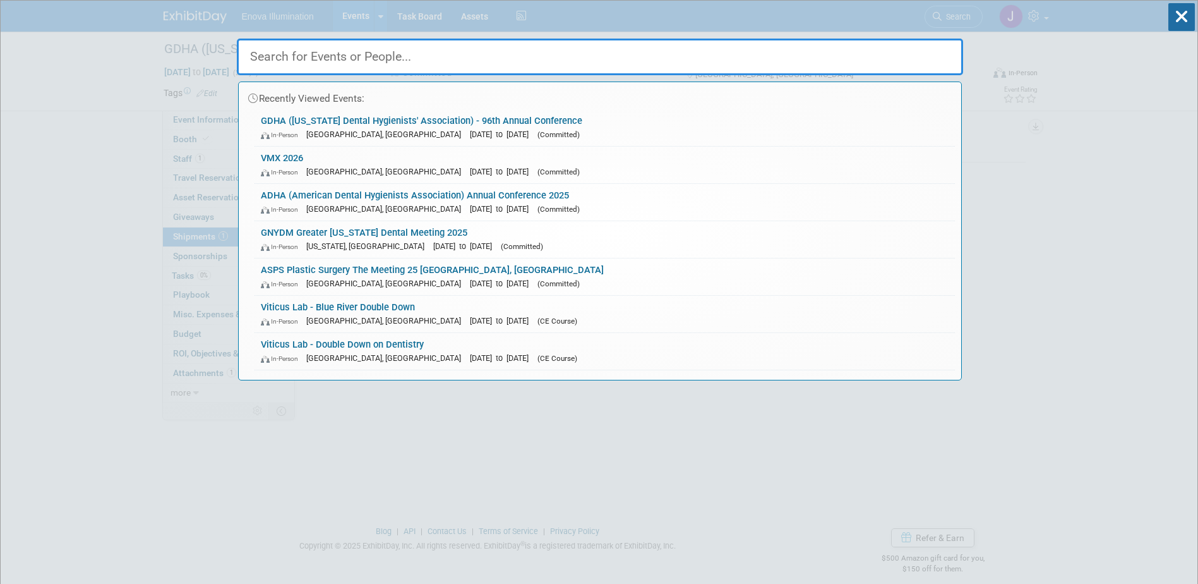
click at [776, 66] on input "text" at bounding box center [600, 57] width 726 height 37
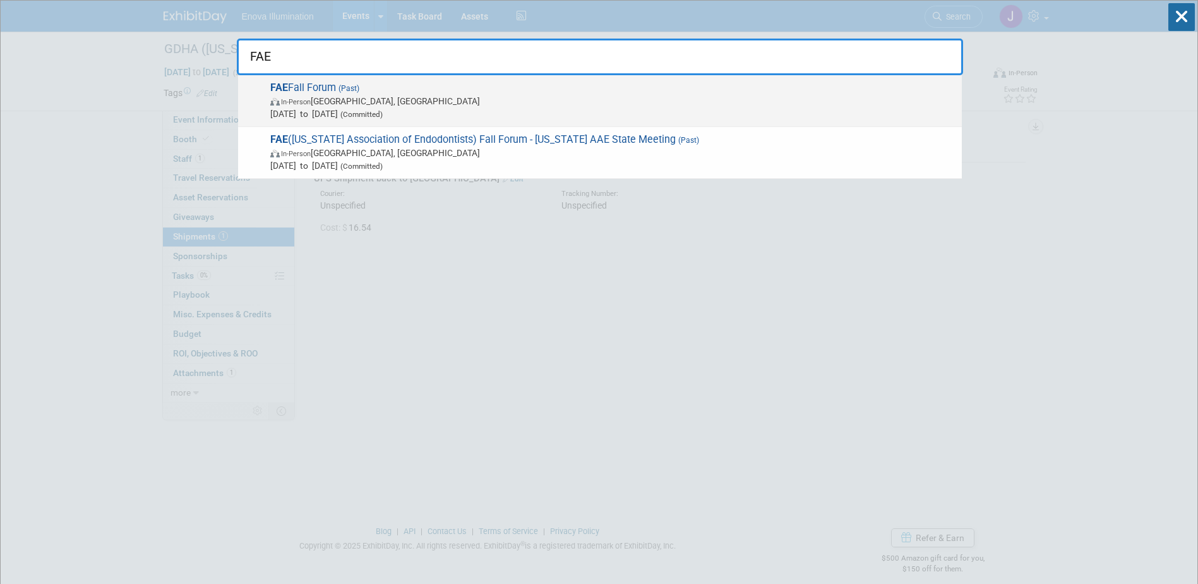
type input "FAE"
click at [309, 99] on span "In-Person" at bounding box center [296, 102] width 30 height 8
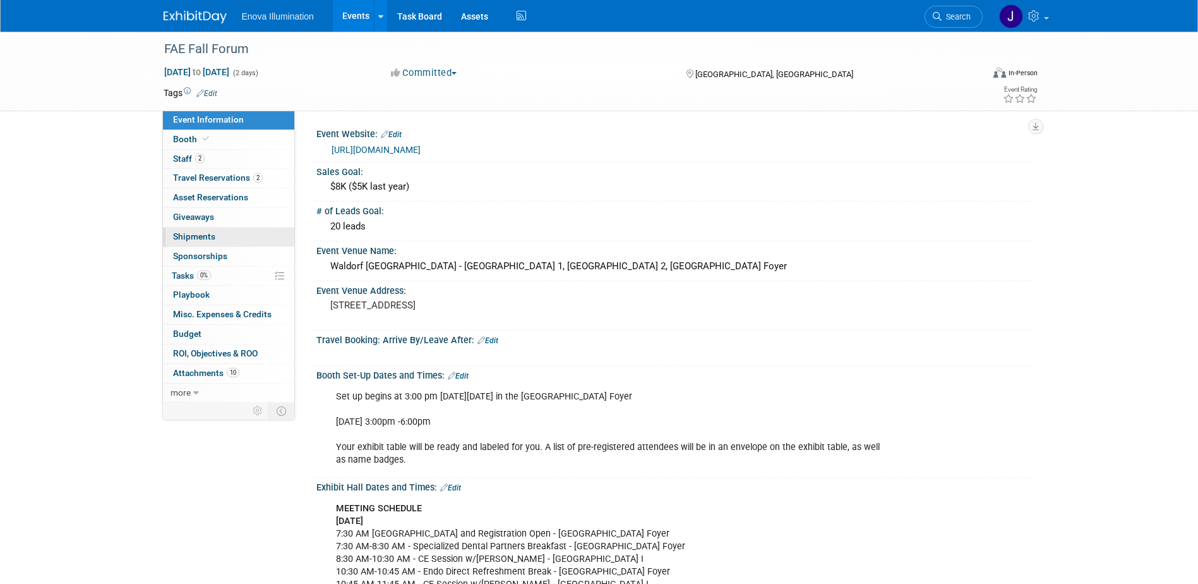
click at [191, 241] on span "Shipments 0" at bounding box center [194, 236] width 42 height 10
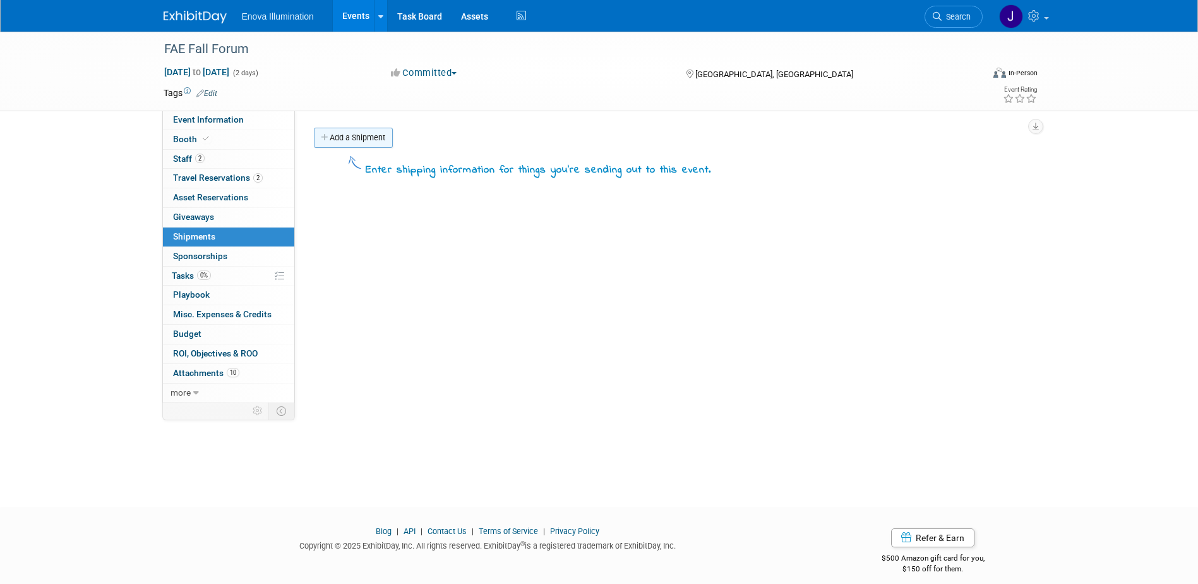
click at [360, 144] on link "Add a Shipment" at bounding box center [353, 138] width 79 height 20
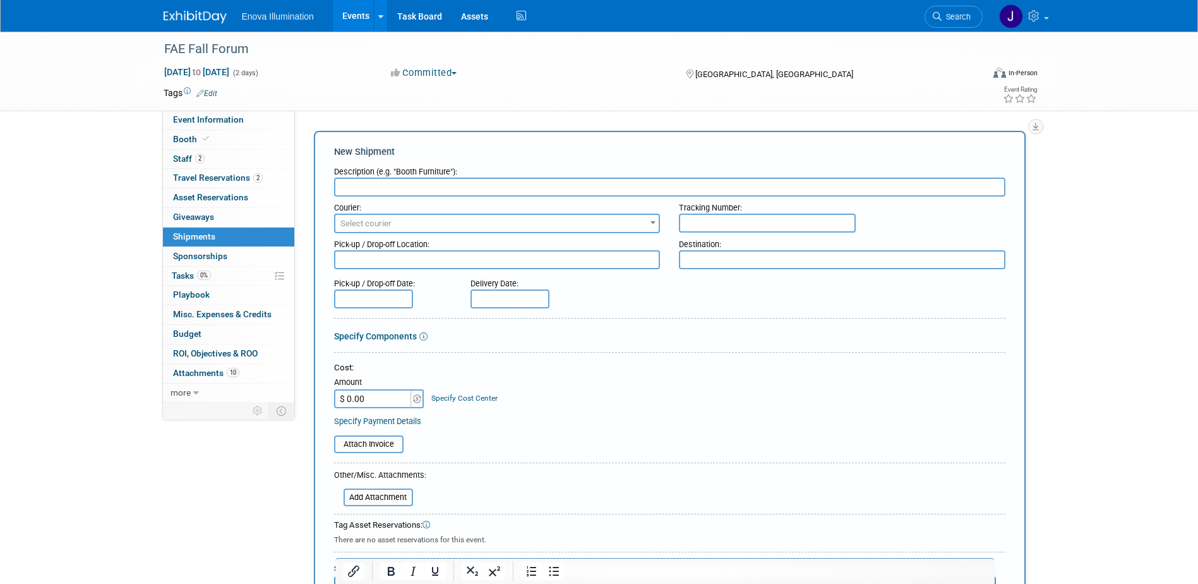
click at [360, 179] on div "Description (e.g. "Booth Furniture"):" at bounding box center [670, 178] width 672 height 36
click at [360, 182] on input "text" at bounding box center [670, 187] width 672 height 19
type input "UPS Shipment from Joe Werner to Coley McClendon"
click at [370, 394] on input "$ 0.00" at bounding box center [373, 398] width 79 height 19
type input "$ 116.15"
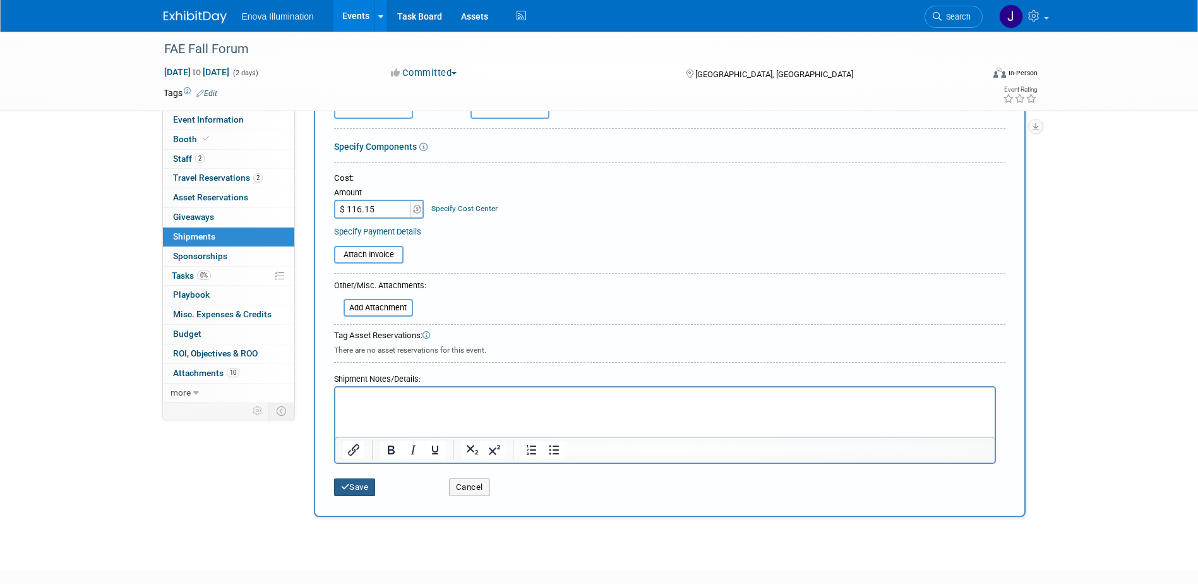
click at [355, 491] on button "Save" at bounding box center [355, 487] width 42 height 18
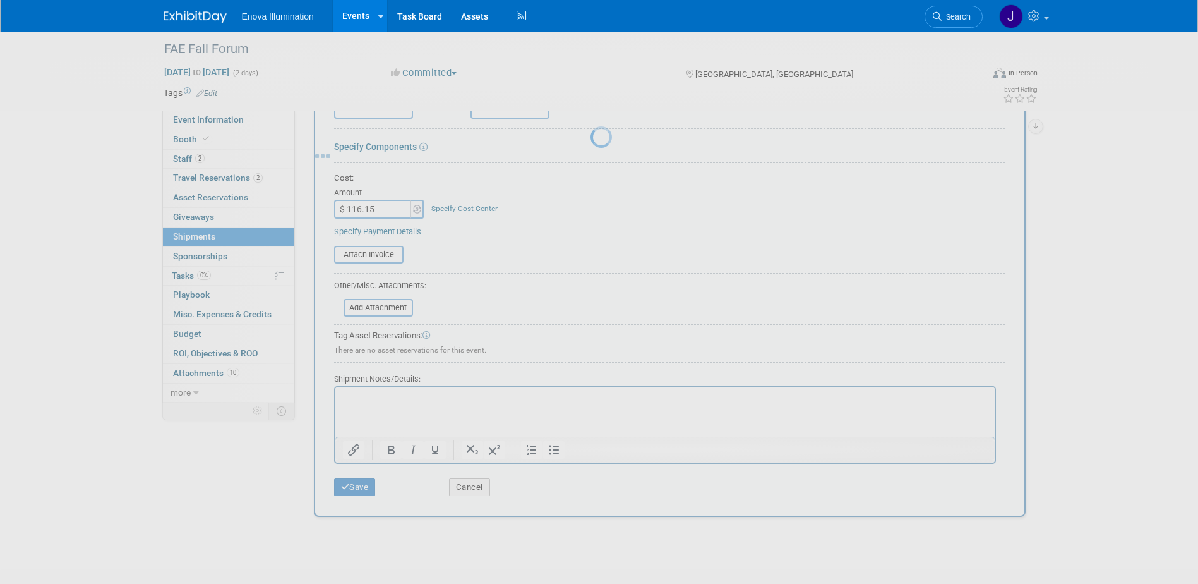
scroll to position [11, 0]
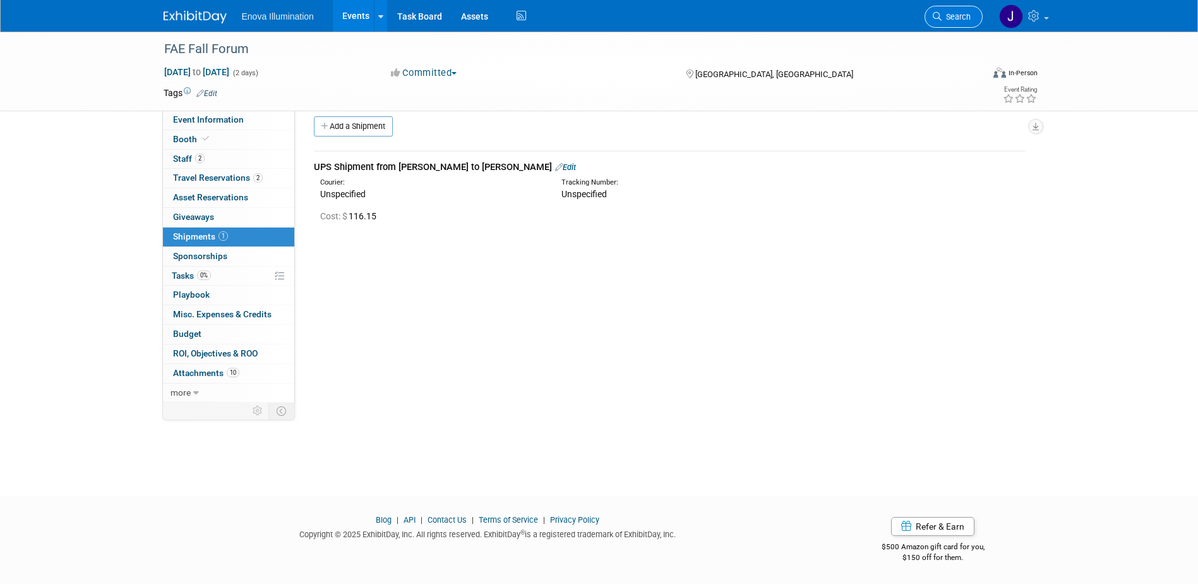
click at [942, 16] on span "Search" at bounding box center [956, 16] width 29 height 9
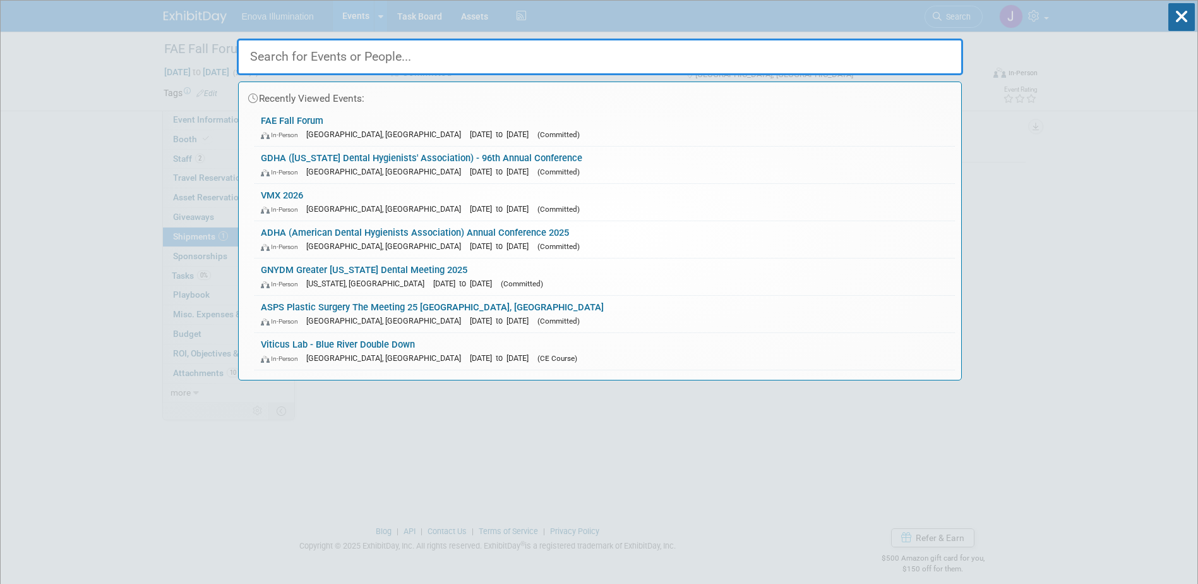
click at [865, 49] on input "text" at bounding box center [600, 57] width 726 height 37
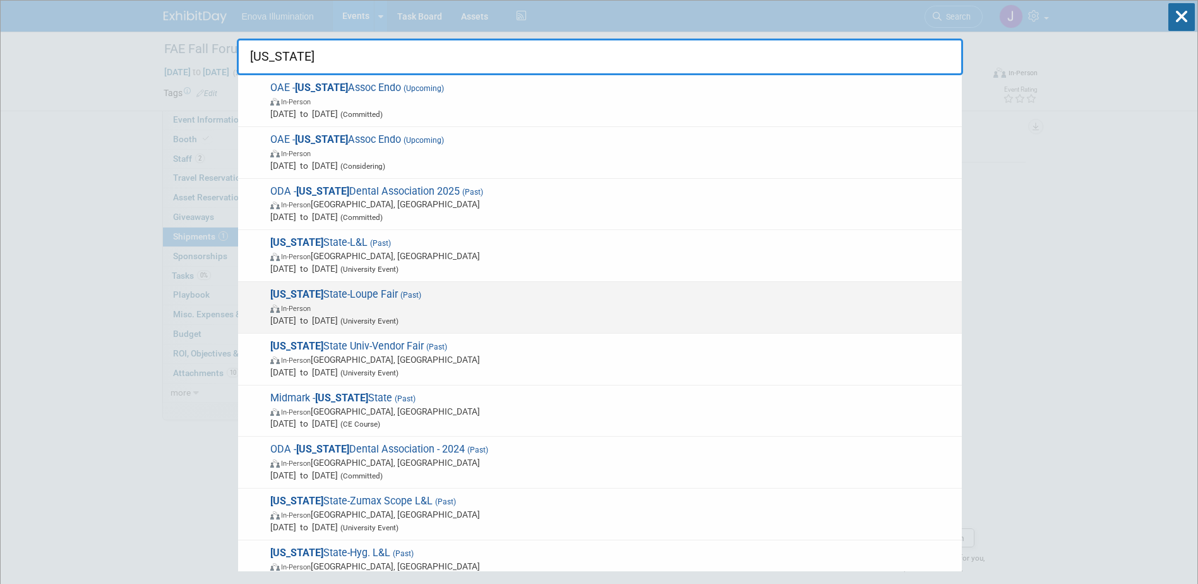
type input "Ohio"
click at [334, 303] on span "In-Person" at bounding box center [612, 307] width 685 height 13
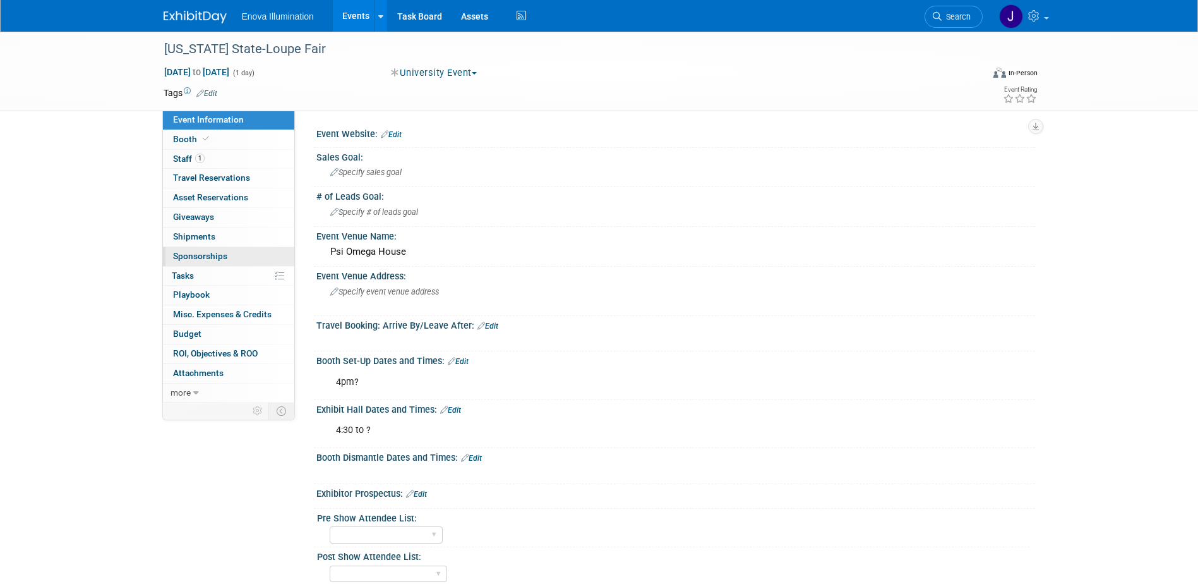
click at [215, 254] on span "Sponsorships 0" at bounding box center [200, 256] width 54 height 10
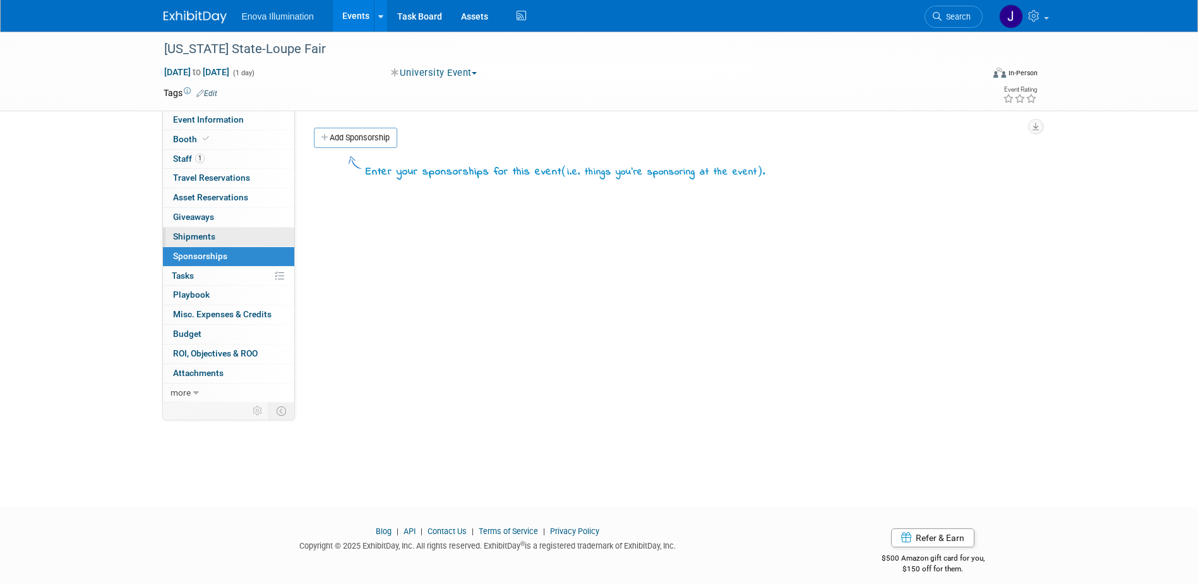
click at [216, 235] on link "0 Shipments 0" at bounding box center [228, 236] width 131 height 19
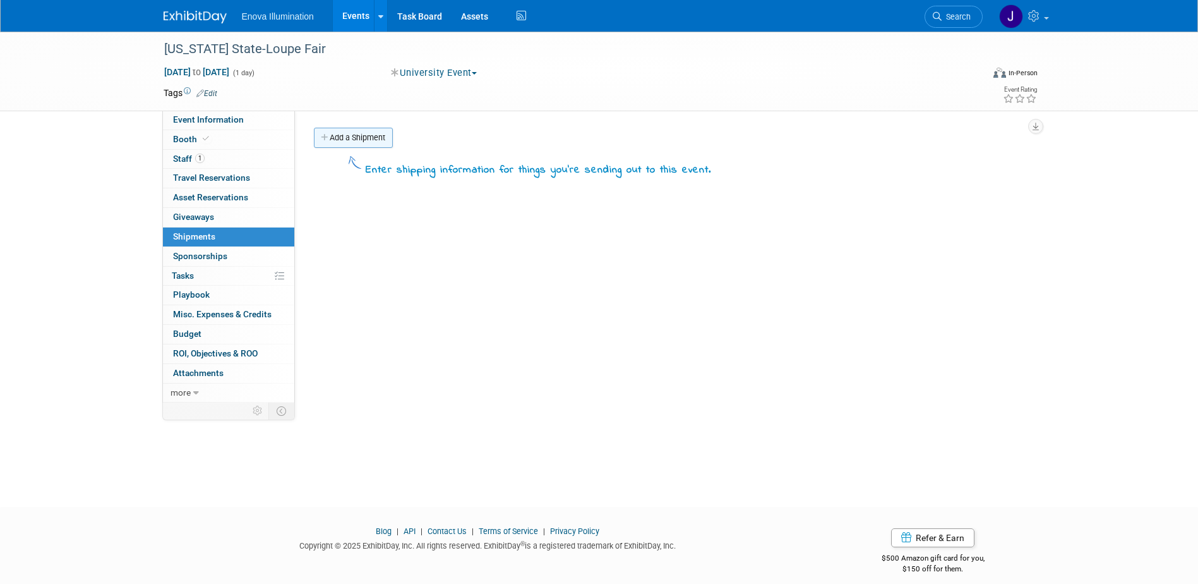
click at [368, 143] on link "Add a Shipment" at bounding box center [353, 138] width 79 height 20
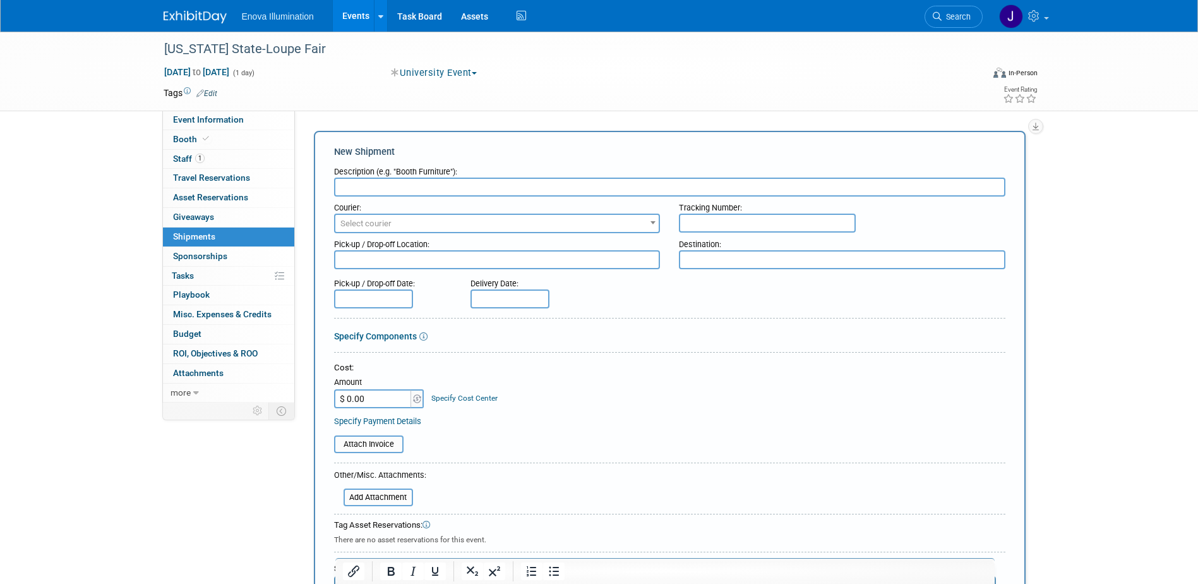
click at [371, 190] on input "text" at bounding box center [670, 187] width 672 height 19
type input "UPS Check to Max"
click at [375, 397] on input "$ 0.00" at bounding box center [373, 398] width 79 height 19
type input "$ 24.33"
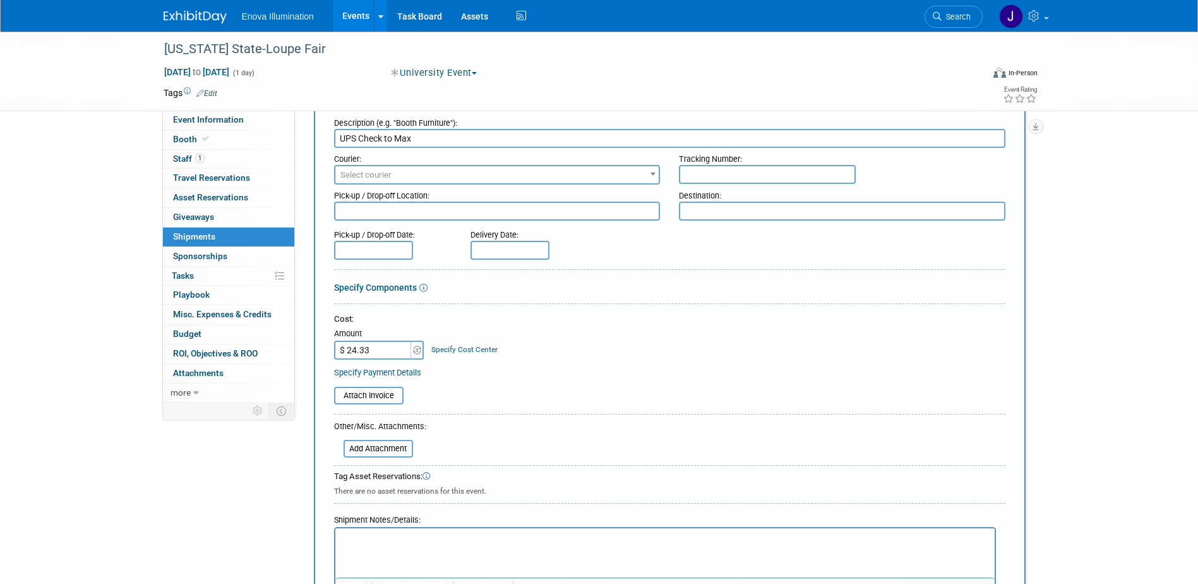
scroll to position [126, 0]
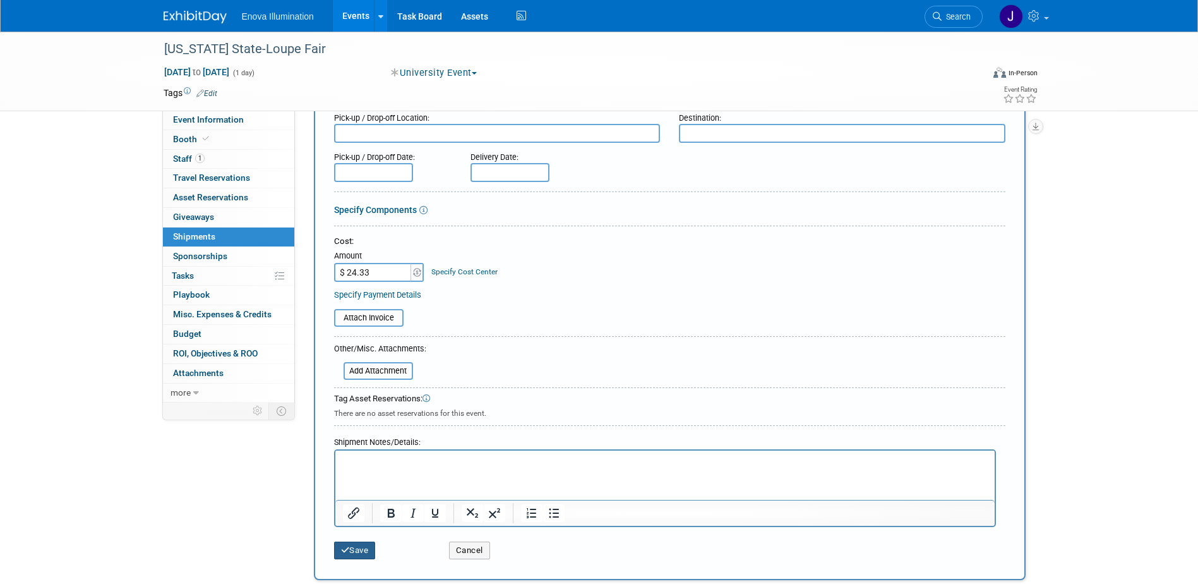
click at [359, 548] on button "Save" at bounding box center [355, 550] width 42 height 18
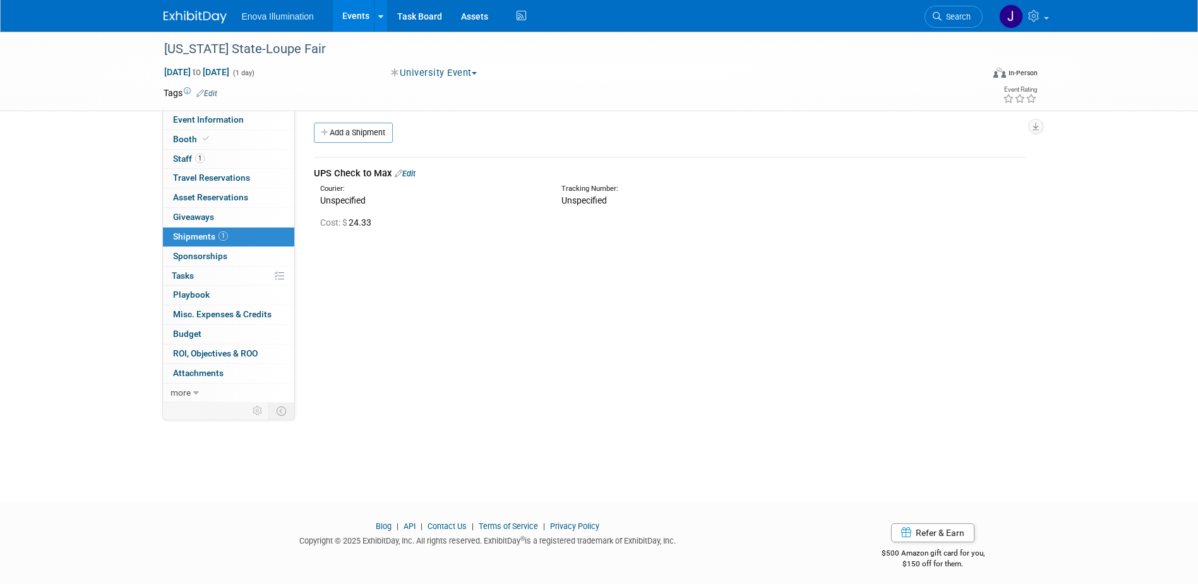
scroll to position [0, 0]
click at [946, 23] on link "Search" at bounding box center [954, 17] width 58 height 22
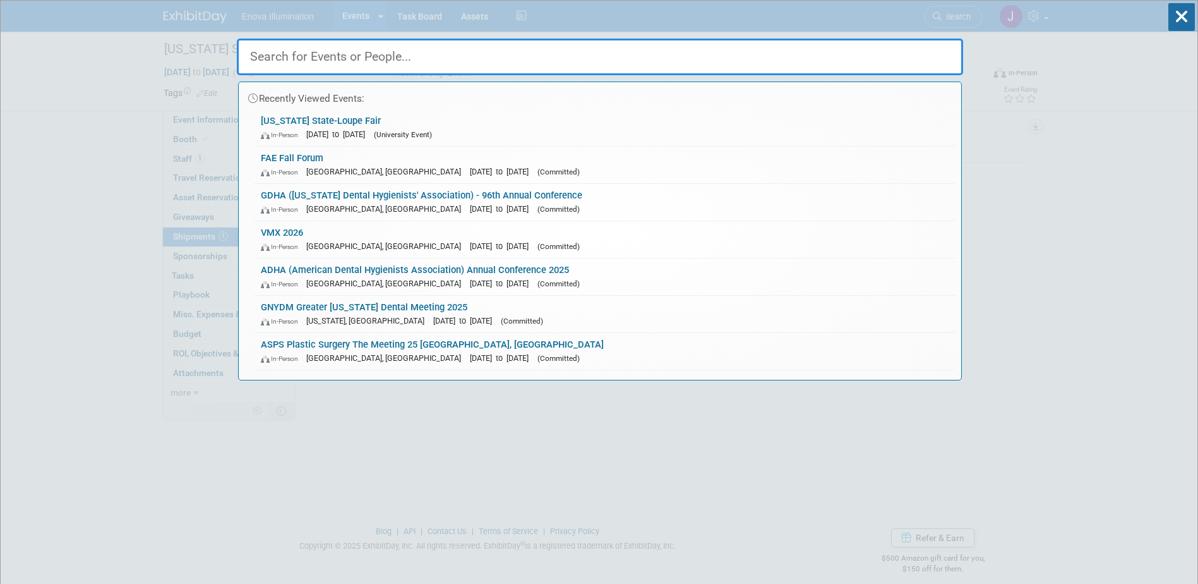
click at [859, 48] on input "text" at bounding box center [600, 57] width 726 height 37
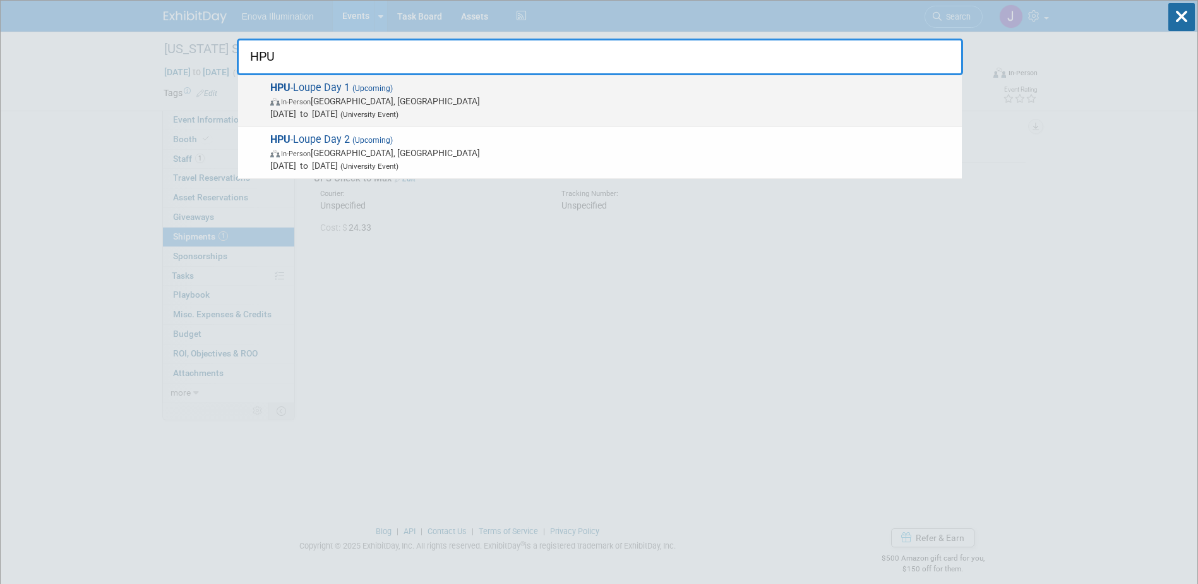
type input "HPU"
click at [382, 91] on span "(Upcoming)" at bounding box center [371, 88] width 43 height 9
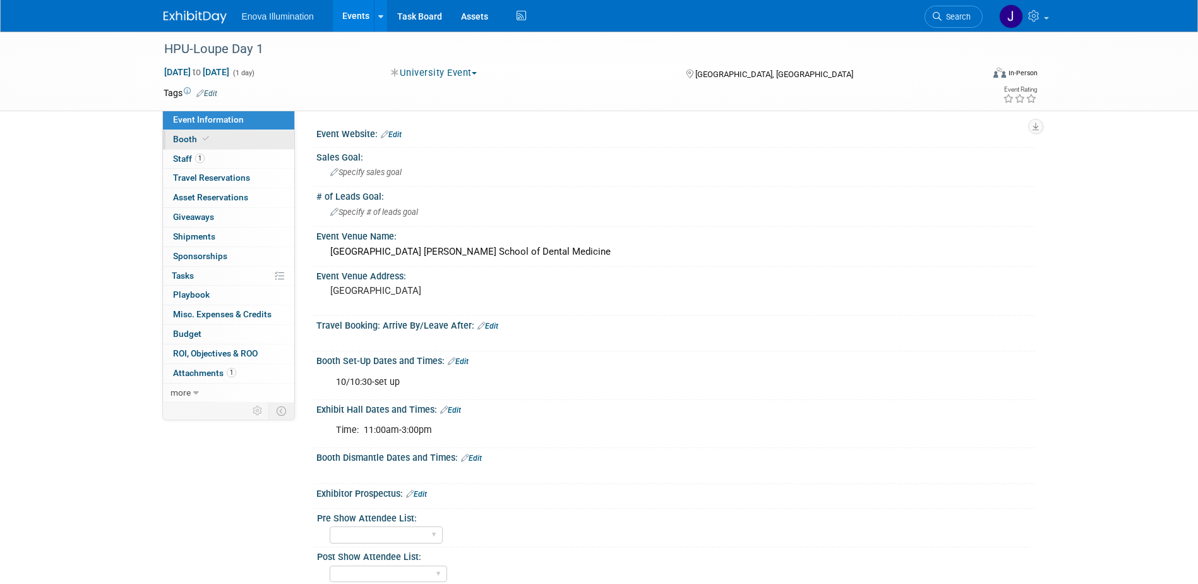
click at [252, 139] on link "Booth" at bounding box center [228, 139] width 131 height 19
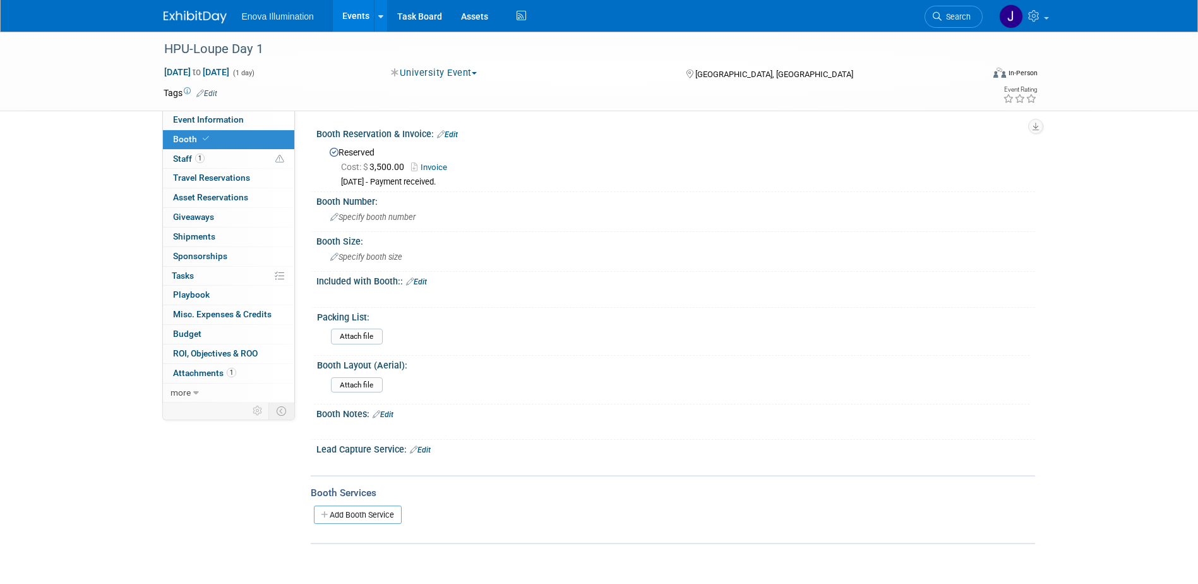
click at [440, 169] on link "Invoice" at bounding box center [432, 166] width 42 height 9
click at [329, 184] on div "Reserved Cost: $ 3,500.00 Invoice 9/18/25 - Payment received." at bounding box center [676, 165] width 700 height 45
click at [437, 166] on link "Invoice" at bounding box center [432, 166] width 42 height 9
drag, startPoint x: 904, startPoint y: 294, endPoint x: 1183, endPoint y: 296, distance: 278.6
click at [904, 294] on div at bounding box center [616, 296] width 579 height 13
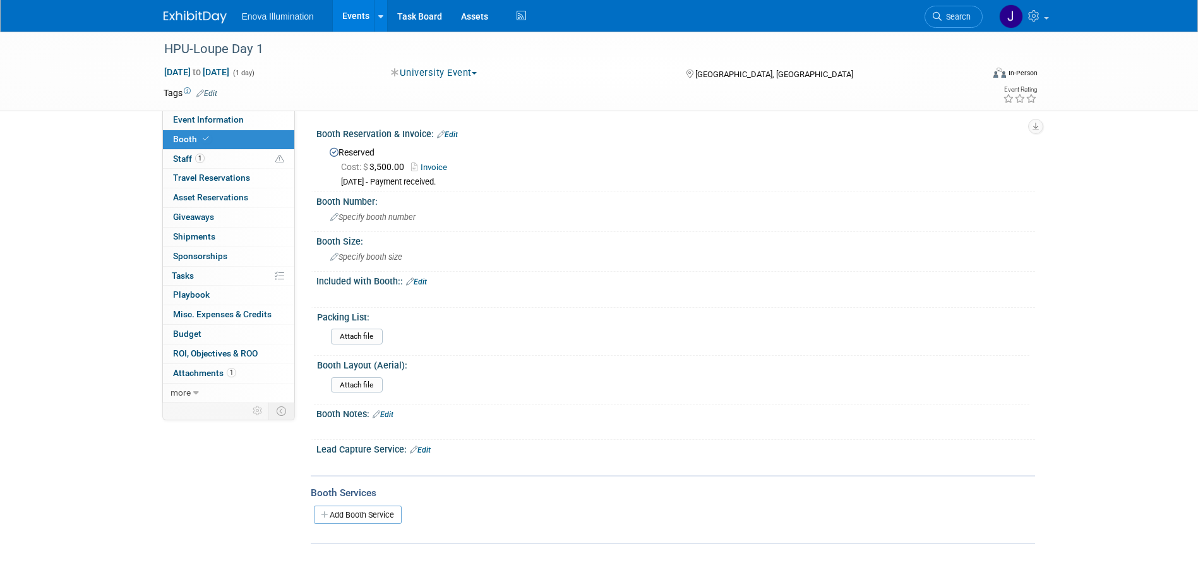
click at [220, 21] on img at bounding box center [195, 17] width 63 height 13
